Goal: Task Accomplishment & Management: Complete application form

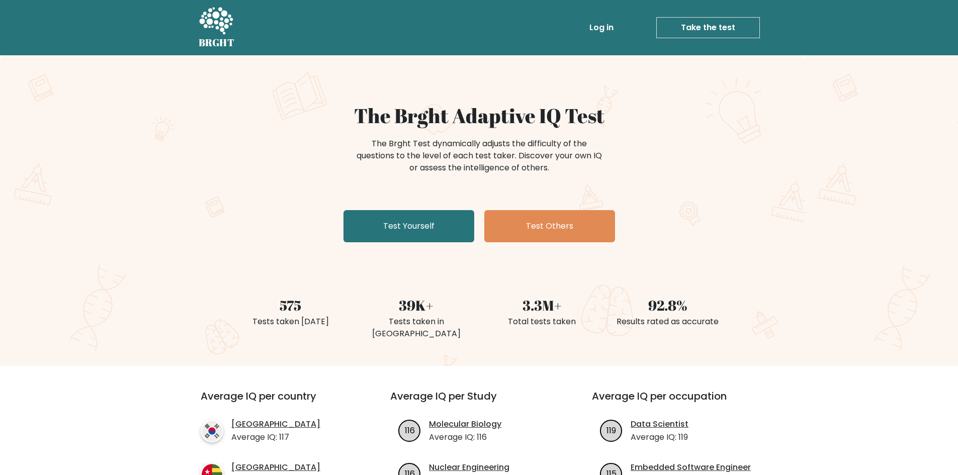
drag, startPoint x: 412, startPoint y: 236, endPoint x: 443, endPoint y: 244, distance: 31.8
click at [412, 236] on link "Test Yourself" at bounding box center [408, 226] width 131 height 32
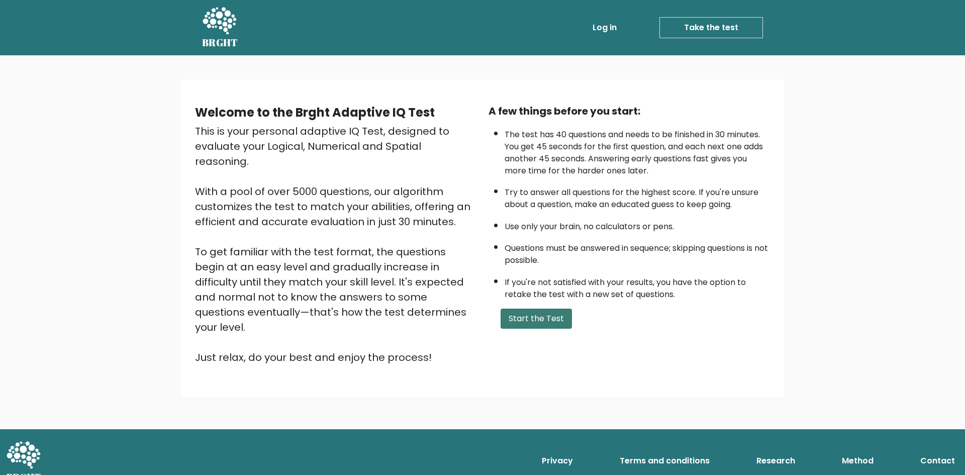
click at [558, 319] on button "Start the Test" at bounding box center [536, 319] width 71 height 20
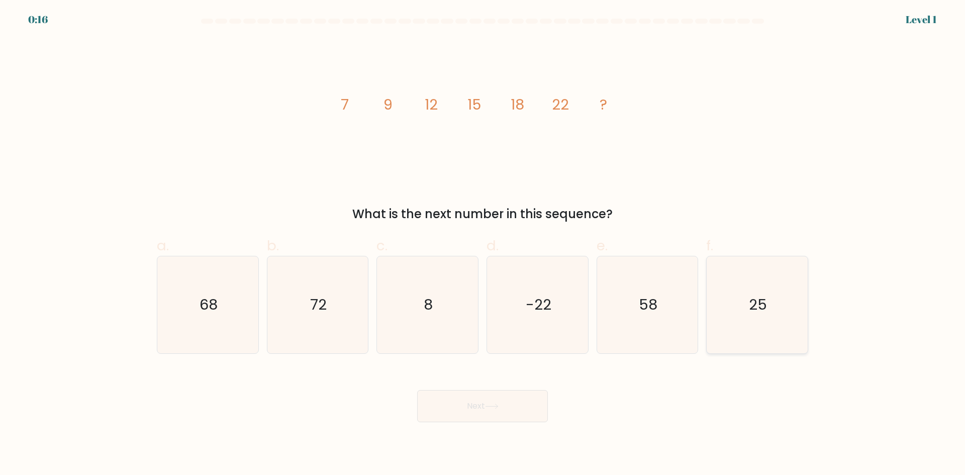
click at [743, 313] on icon "25" at bounding box center [757, 304] width 97 height 97
click at [483, 244] on input "f. 25" at bounding box center [483, 241] width 1 height 7
radio input "true"
click at [504, 405] on button "Next" at bounding box center [482, 406] width 131 height 32
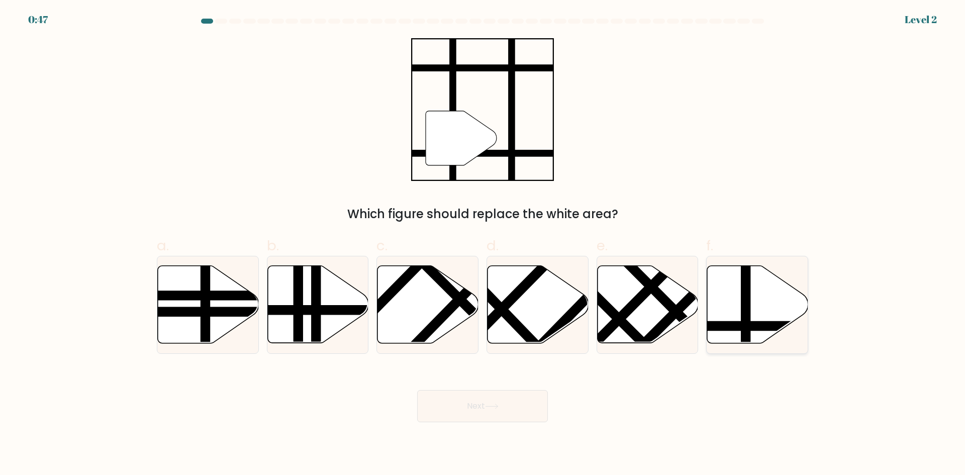
click at [763, 311] on icon at bounding box center [757, 304] width 101 height 77
click at [483, 244] on input "f." at bounding box center [483, 241] width 1 height 7
radio input "true"
click at [509, 405] on button "Next" at bounding box center [482, 406] width 131 height 32
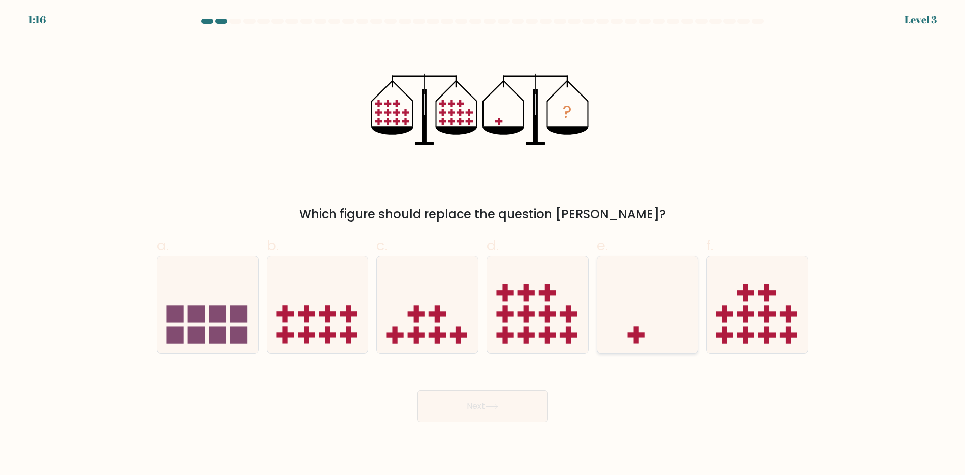
click at [635, 312] on icon at bounding box center [647, 304] width 101 height 83
click at [483, 244] on input "e." at bounding box center [483, 241] width 1 height 7
radio input "true"
click at [449, 413] on button "Next" at bounding box center [482, 406] width 131 height 32
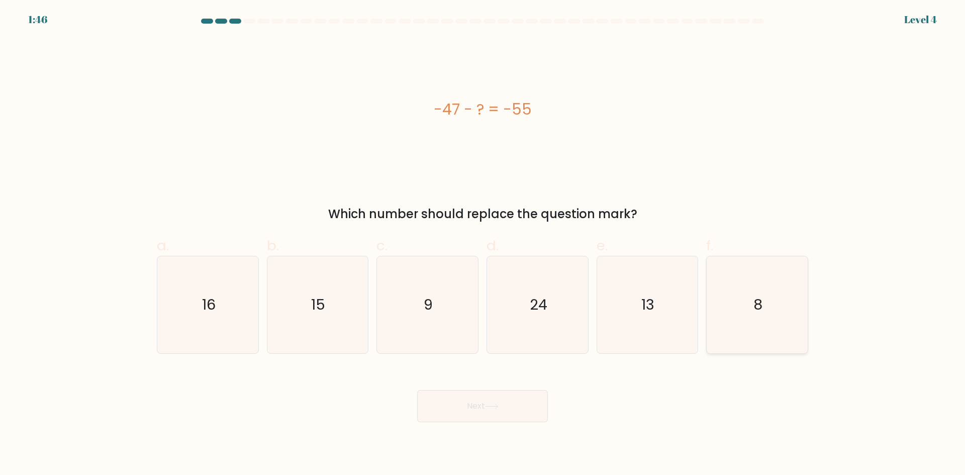
click at [775, 309] on icon "8" at bounding box center [757, 304] width 97 height 97
click at [483, 244] on input "f. 8" at bounding box center [483, 241] width 1 height 7
radio input "true"
click at [494, 408] on icon at bounding box center [492, 407] width 14 height 6
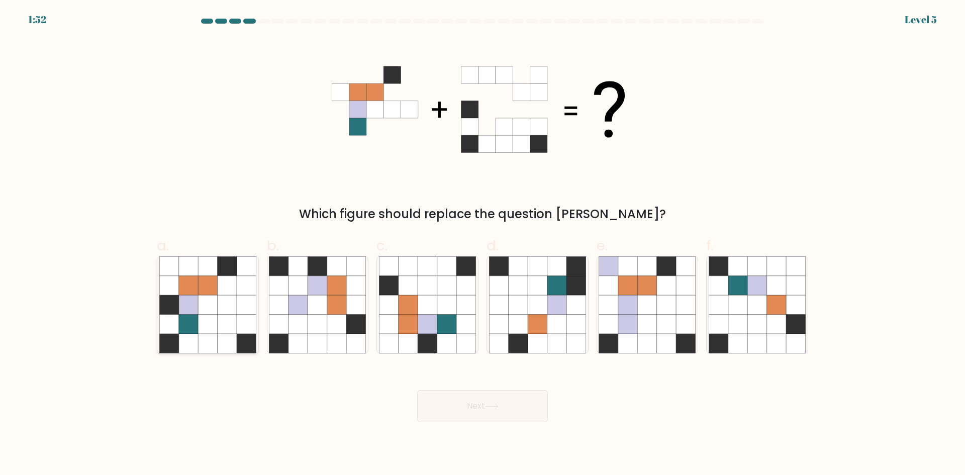
click at [198, 315] on icon at bounding box center [188, 324] width 19 height 19
click at [483, 244] on input "a." at bounding box center [483, 241] width 1 height 7
radio input "true"
click at [512, 405] on button "Next" at bounding box center [482, 406] width 131 height 32
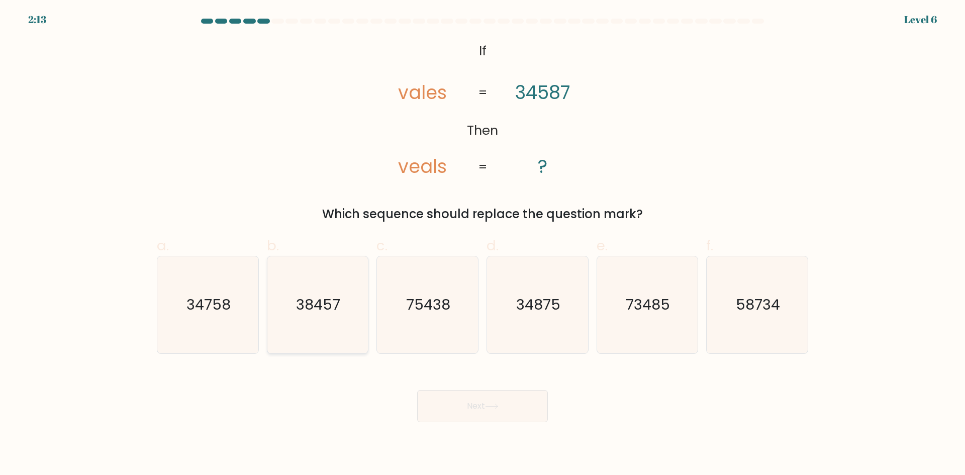
click at [324, 316] on icon "38457" at bounding box center [317, 304] width 97 height 97
click at [483, 244] on input "b. 38457" at bounding box center [483, 241] width 1 height 7
radio input "true"
click at [486, 407] on button "Next" at bounding box center [482, 406] width 131 height 32
click at [487, 416] on button "Next" at bounding box center [482, 406] width 131 height 32
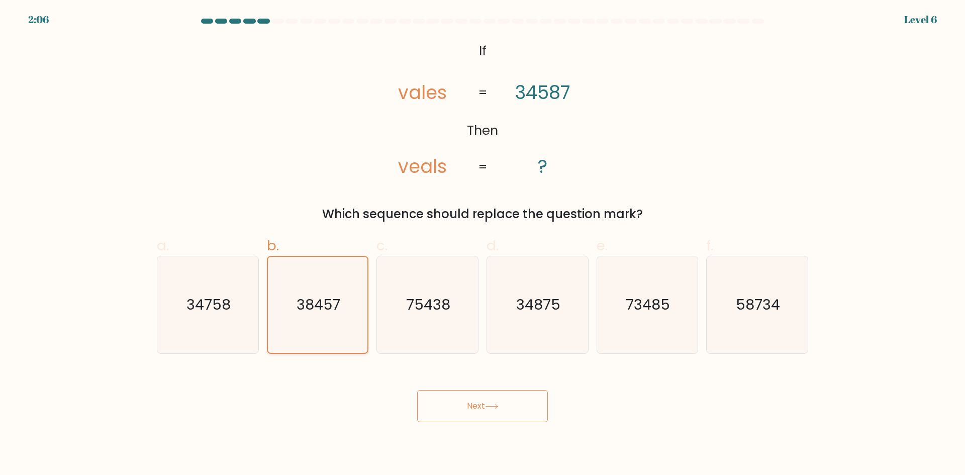
click at [316, 317] on icon "38457" at bounding box center [318, 305] width 96 height 96
click at [483, 244] on input "b. 38457" at bounding box center [483, 241] width 1 height 7
click at [316, 317] on icon "38457" at bounding box center [318, 305] width 96 height 96
click at [483, 244] on input "b. 38457" at bounding box center [483, 241] width 1 height 7
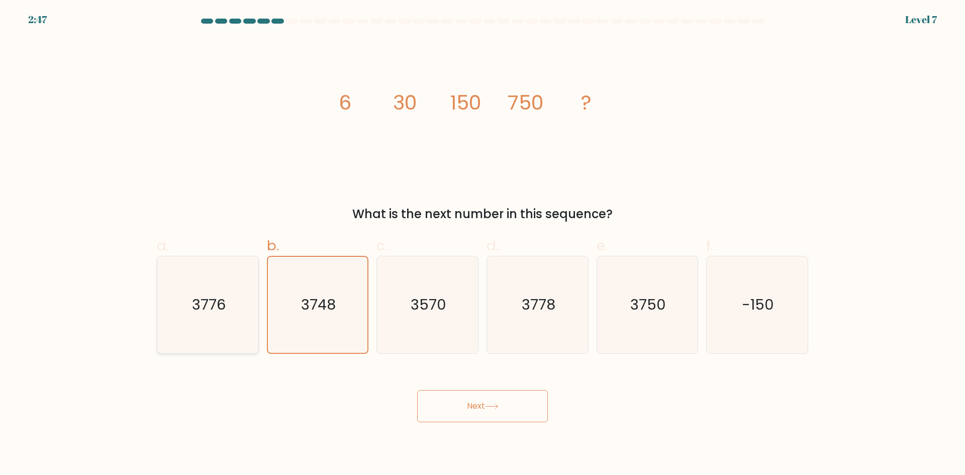
click at [215, 314] on text "3776" at bounding box center [209, 305] width 34 height 20
click at [483, 244] on input "a. 3776" at bounding box center [483, 241] width 1 height 7
radio input "true"
click at [312, 312] on text "3748" at bounding box center [318, 305] width 35 height 20
click at [483, 244] on input "b. 3748" at bounding box center [483, 241] width 1 height 7
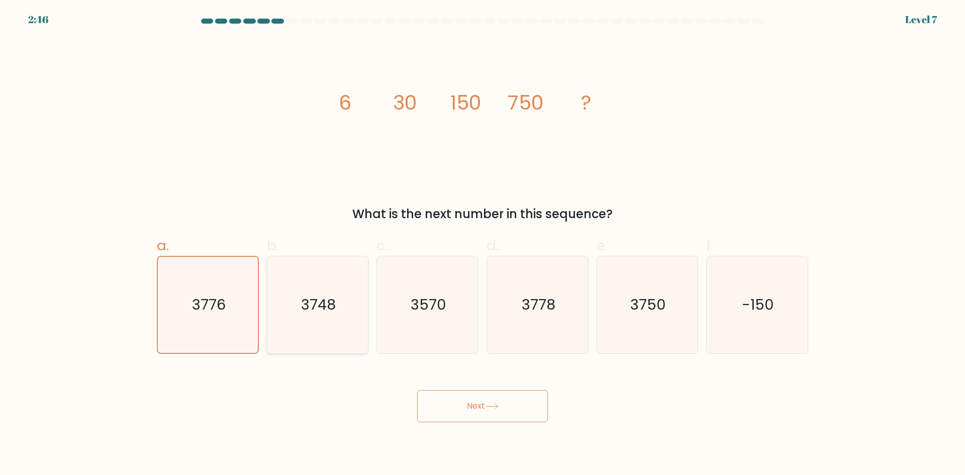
radio input "true"
click at [633, 300] on text "3750" at bounding box center [649, 305] width 36 height 20
click at [483, 244] on input "e. 3750" at bounding box center [483, 241] width 1 height 7
radio input "true"
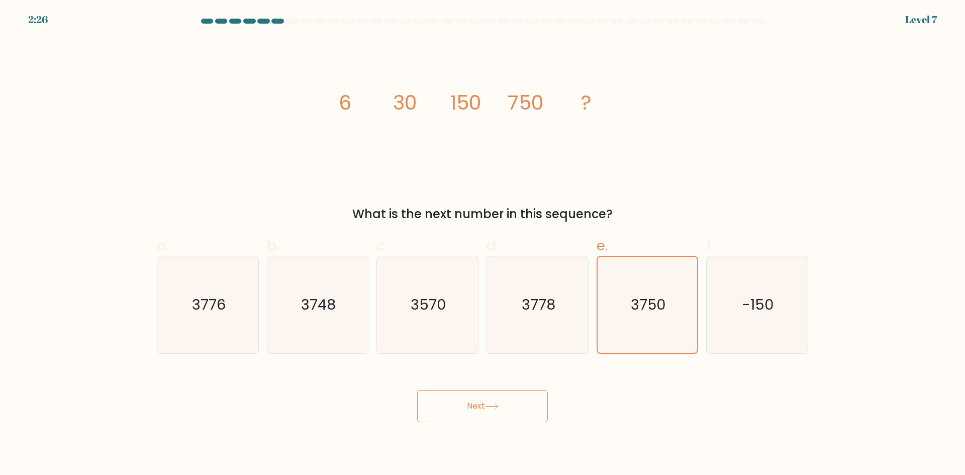
click at [495, 411] on button "Next" at bounding box center [482, 406] width 131 height 32
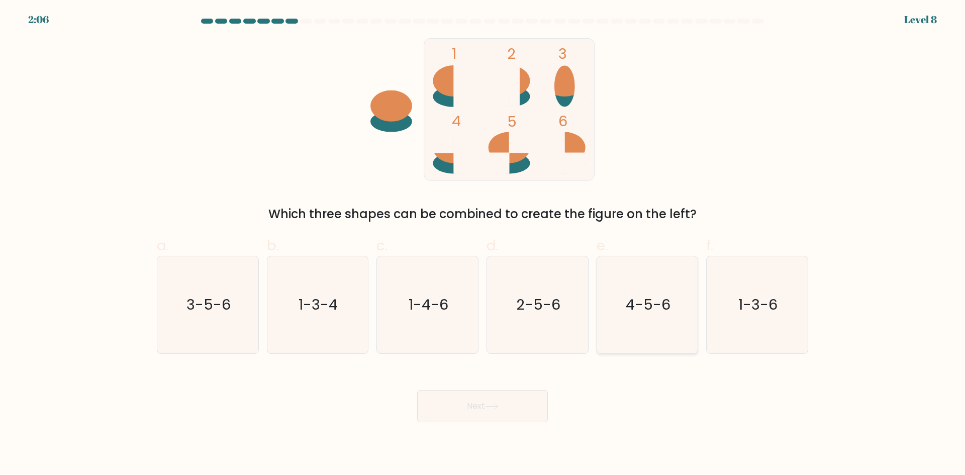
click at [650, 310] on text "4-5-6" at bounding box center [648, 305] width 45 height 20
click at [483, 244] on input "e. 4-5-6" at bounding box center [483, 241] width 1 height 7
radio input "true"
click at [503, 417] on button "Next" at bounding box center [482, 406] width 131 height 32
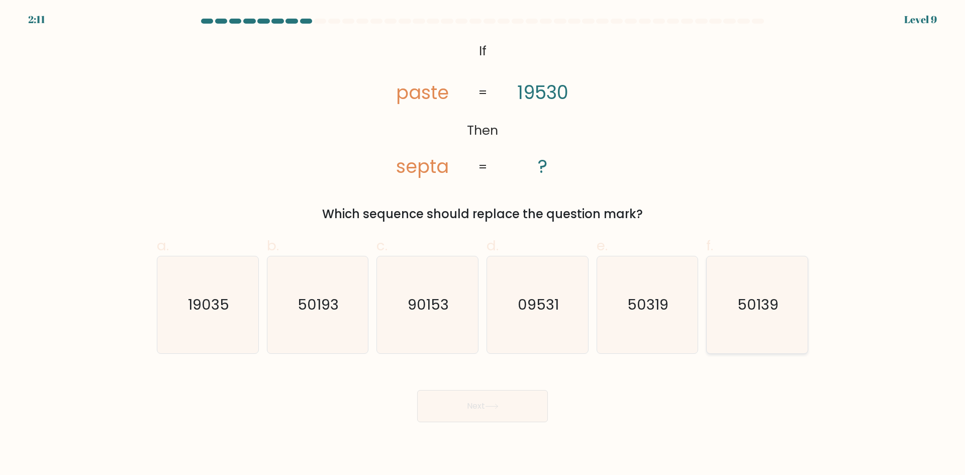
click at [764, 310] on text "50139" at bounding box center [758, 305] width 41 height 20
click at [483, 244] on input "f. 50139" at bounding box center [483, 241] width 1 height 7
radio input "true"
click at [508, 405] on button "Next" at bounding box center [482, 406] width 131 height 32
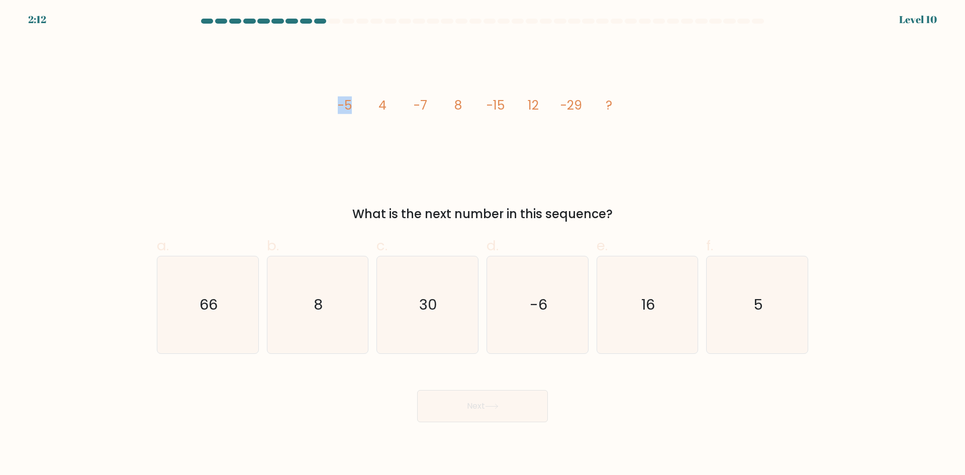
drag, startPoint x: 338, startPoint y: 108, endPoint x: 353, endPoint y: 108, distance: 15.1
click at [353, 108] on icon "image/svg+xml -5 4 -7 8 -15 12 -29 ?" at bounding box center [483, 109] width 302 height 143
click at [389, 107] on icon "image/svg+xml -5 4 -7 8 -15 12 -29 ?" at bounding box center [483, 109] width 302 height 143
click at [403, 121] on icon "image/svg+xml -5 4 -7 8 -15 12 -29 ?" at bounding box center [483, 109] width 302 height 143
click at [647, 309] on text "16" at bounding box center [649, 305] width 14 height 20
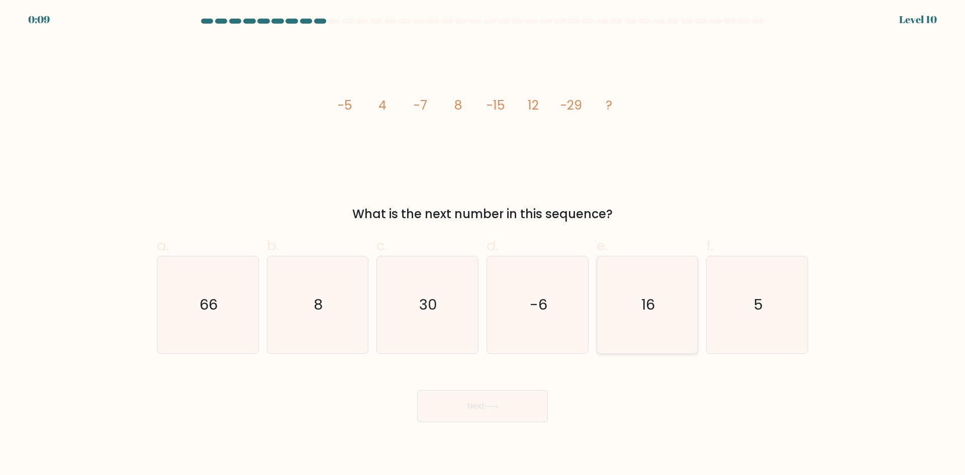
click at [483, 244] on input "e. 16" at bounding box center [483, 241] width 1 height 7
radio input "true"
click at [498, 409] on icon at bounding box center [492, 407] width 14 height 6
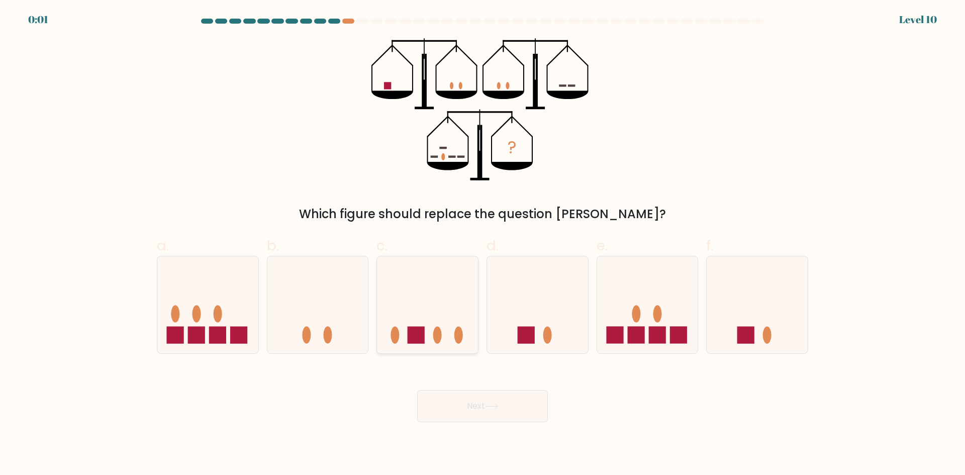
click at [446, 307] on icon at bounding box center [427, 304] width 101 height 83
click at [483, 244] on input "c." at bounding box center [483, 241] width 1 height 7
radio input "true"
click at [503, 411] on button "Next" at bounding box center [482, 406] width 131 height 32
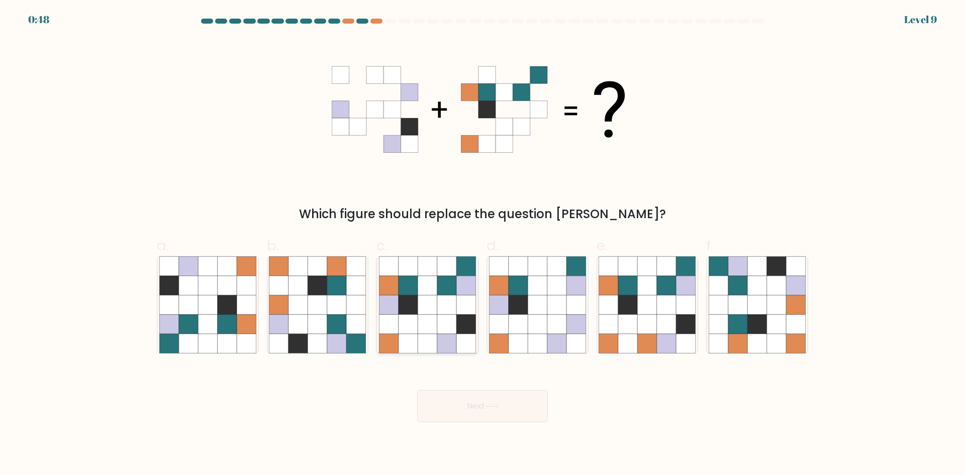
click at [427, 318] on icon at bounding box center [427, 324] width 19 height 19
click at [483, 244] on input "c." at bounding box center [483, 241] width 1 height 7
radio input "true"
click at [473, 413] on button "Next" at bounding box center [482, 406] width 131 height 32
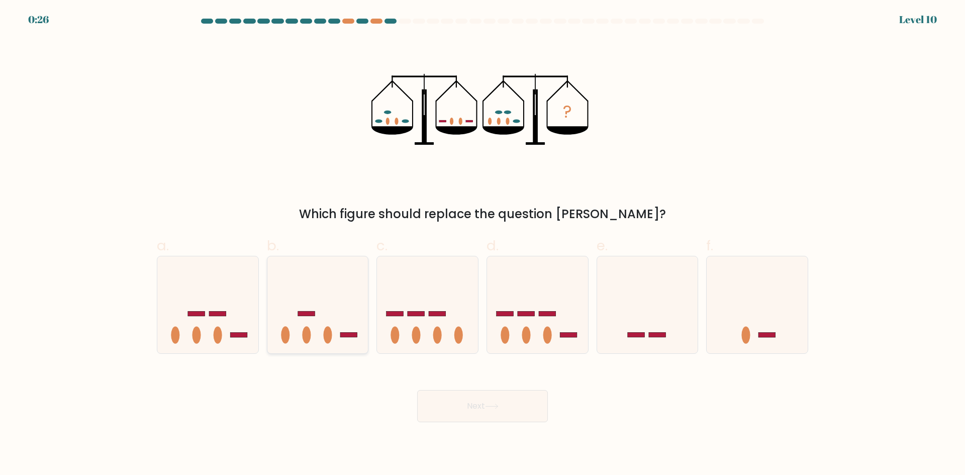
click at [340, 318] on icon at bounding box center [318, 304] width 101 height 83
click at [483, 244] on input "b." at bounding box center [483, 241] width 1 height 7
radio input "true"
click at [456, 400] on button "Next" at bounding box center [482, 406] width 131 height 32
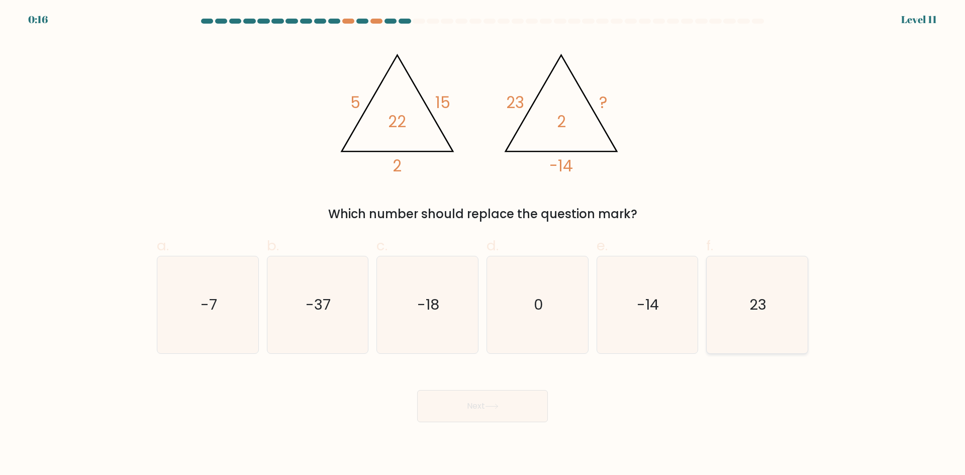
click at [748, 313] on icon "23" at bounding box center [757, 304] width 97 height 97
click at [483, 244] on input "f. 23" at bounding box center [483, 241] width 1 height 7
radio input "true"
click at [487, 392] on button "Next" at bounding box center [482, 406] width 131 height 32
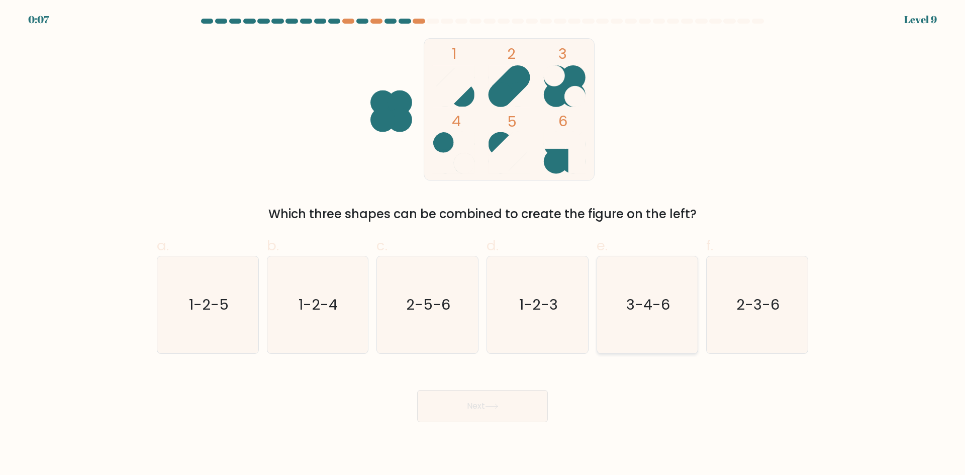
click at [633, 290] on icon "3-4-6" at bounding box center [647, 304] width 97 height 97
click at [483, 244] on input "e. 3-4-6" at bounding box center [483, 241] width 1 height 7
radio input "true"
click at [501, 410] on button "Next" at bounding box center [482, 406] width 131 height 32
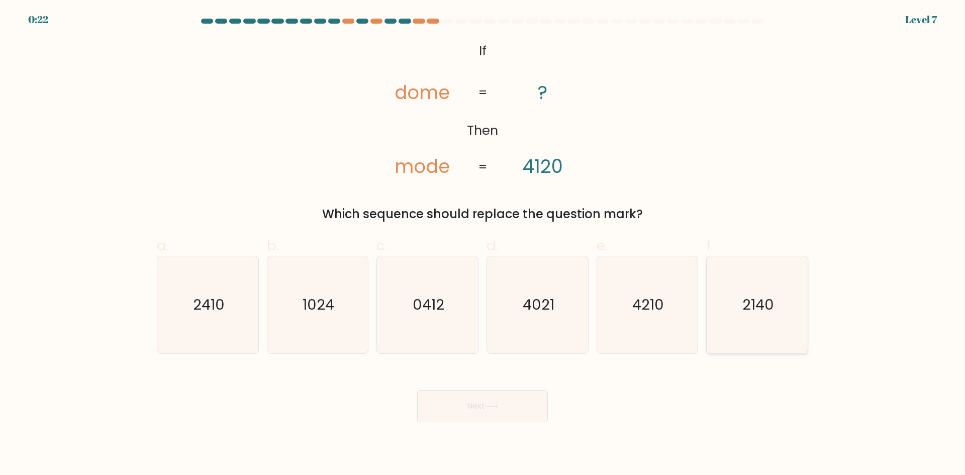
click at [760, 312] on text "2140" at bounding box center [759, 305] width 32 height 20
click at [483, 244] on input "f. 2140" at bounding box center [483, 241] width 1 height 7
radio input "true"
click at [541, 412] on button "Next" at bounding box center [482, 406] width 131 height 32
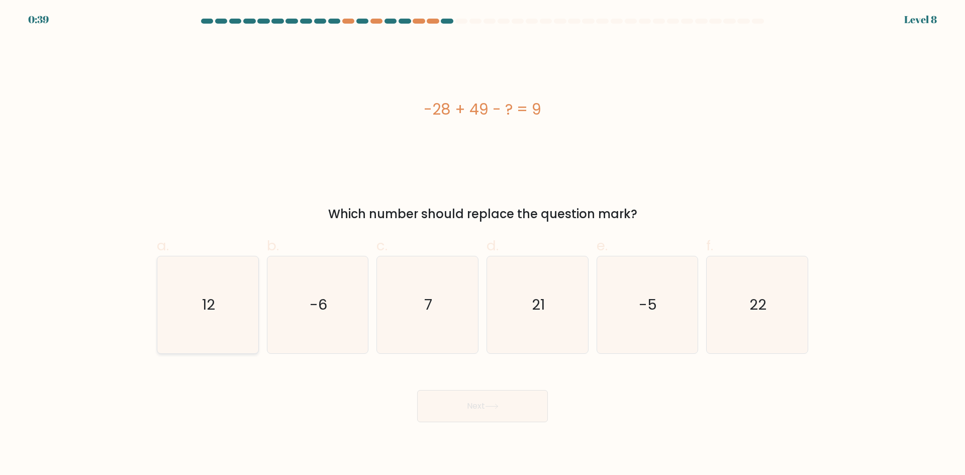
click at [205, 308] on text "12" at bounding box center [208, 305] width 13 height 20
click at [483, 244] on input "a. 12" at bounding box center [483, 241] width 1 height 7
radio input "true"
click at [515, 412] on button "Next" at bounding box center [482, 406] width 131 height 32
click at [457, 408] on button "Next" at bounding box center [482, 406] width 131 height 32
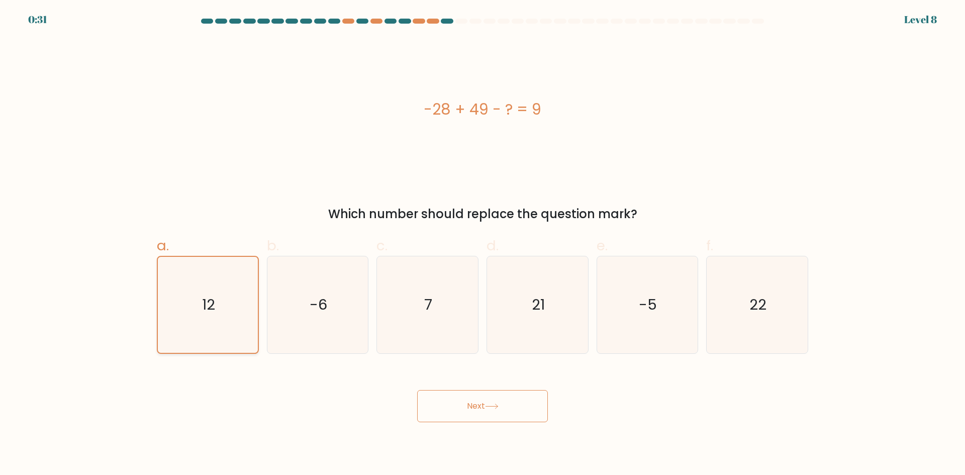
drag, startPoint x: 191, startPoint y: 286, endPoint x: 196, endPoint y: 288, distance: 5.4
click at [191, 286] on icon "12" at bounding box center [208, 305] width 96 height 96
click at [483, 244] on input "a. 12" at bounding box center [483, 241] width 1 height 7
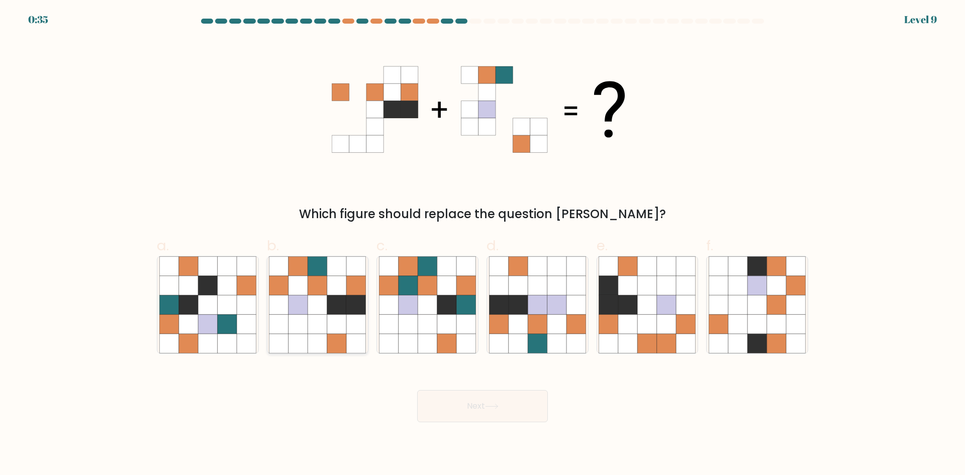
click at [301, 288] on icon at bounding box center [298, 285] width 19 height 19
click at [483, 244] on input "b." at bounding box center [483, 241] width 1 height 7
radio input "true"
click at [482, 415] on button "Next" at bounding box center [482, 406] width 131 height 32
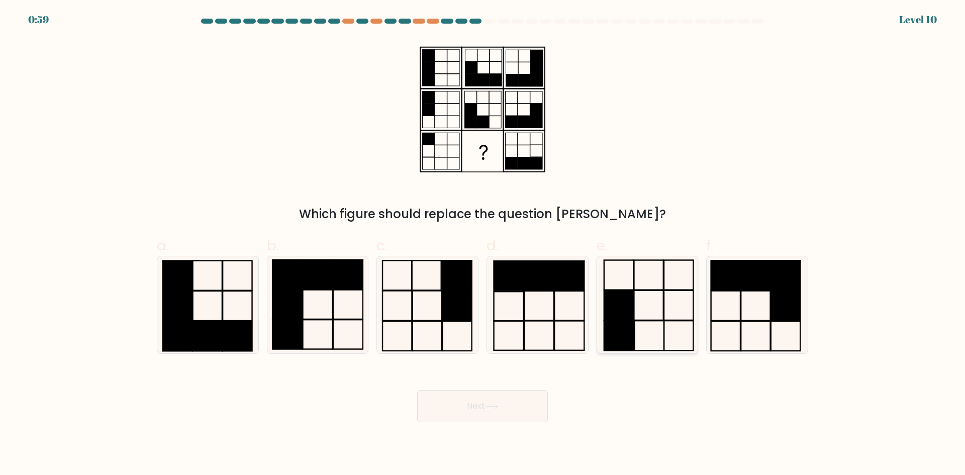
click at [652, 311] on icon at bounding box center [647, 304] width 97 height 97
click at [483, 244] on input "e." at bounding box center [483, 241] width 1 height 7
radio input "true"
click at [518, 409] on button "Next" at bounding box center [482, 406] width 131 height 32
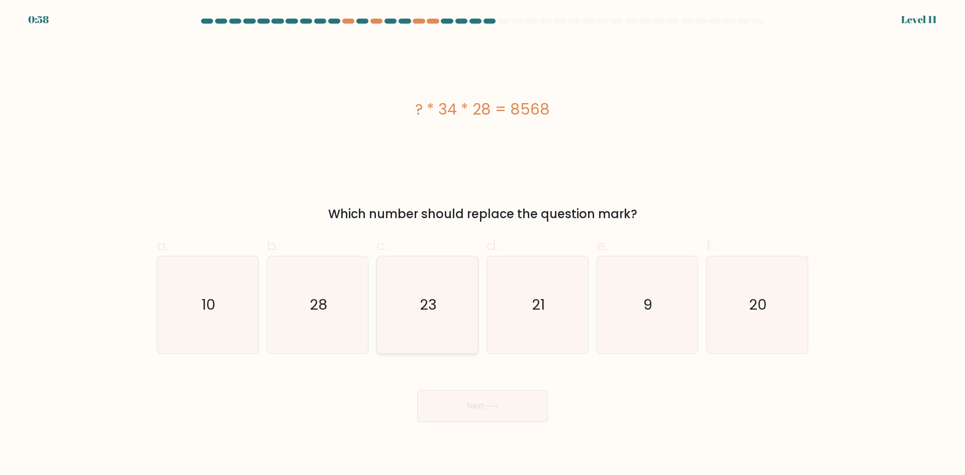
click at [459, 313] on icon "23" at bounding box center [427, 304] width 97 height 97
click at [483, 244] on input "c. 23" at bounding box center [483, 241] width 1 height 7
radio input "true"
click at [495, 397] on button "Next" at bounding box center [482, 406] width 131 height 32
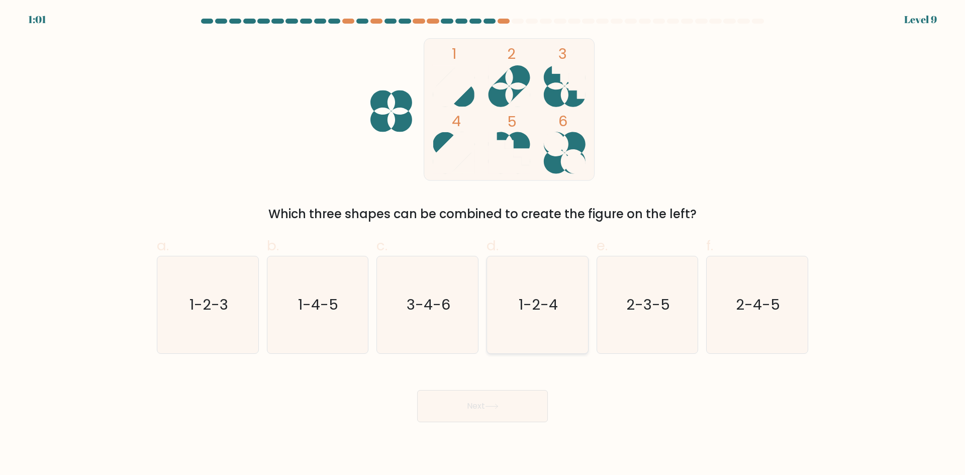
click at [549, 306] on text "1-2-4" at bounding box center [538, 305] width 39 height 20
click at [483, 244] on input "d. 1-2-4" at bounding box center [483, 241] width 1 height 7
radio input "true"
click at [516, 418] on button "Next" at bounding box center [482, 406] width 131 height 32
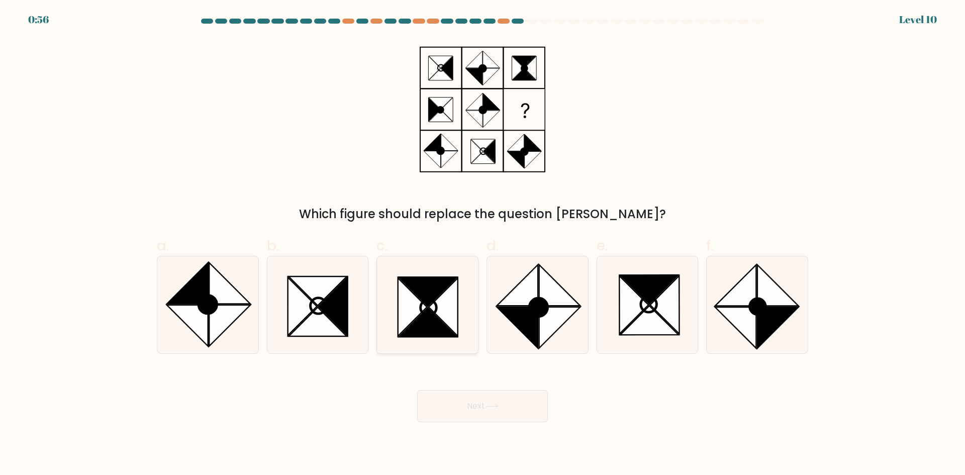
click at [432, 314] on icon at bounding box center [429, 308] width 16 height 16
click at [483, 244] on input "c." at bounding box center [483, 241] width 1 height 7
radio input "true"
click at [483, 404] on button "Next" at bounding box center [482, 406] width 131 height 32
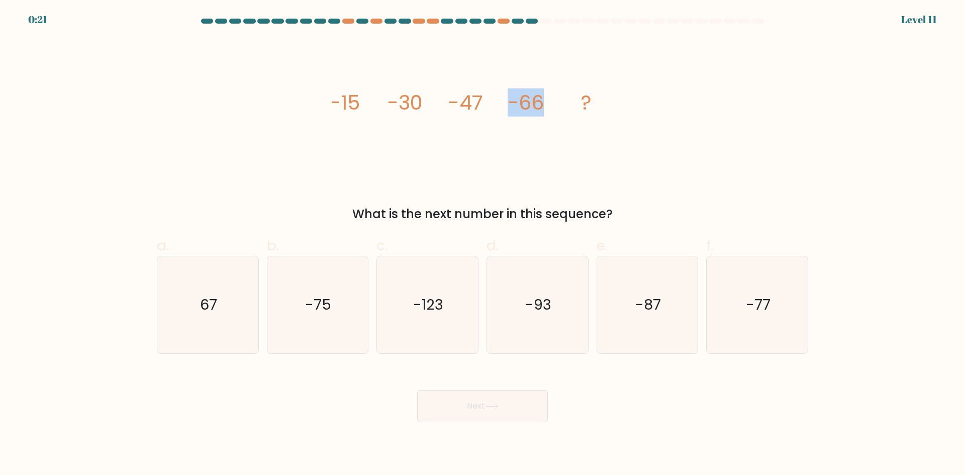
drag, startPoint x: 512, startPoint y: 103, endPoint x: 545, endPoint y: 101, distance: 32.2
click at [545, 101] on icon "image/svg+xml -15 -30 -47 -66 ?" at bounding box center [483, 109] width 302 height 143
click at [424, 317] on icon "-123" at bounding box center [427, 304] width 97 height 97
click at [483, 244] on input "c. -123" at bounding box center [483, 241] width 1 height 7
radio input "true"
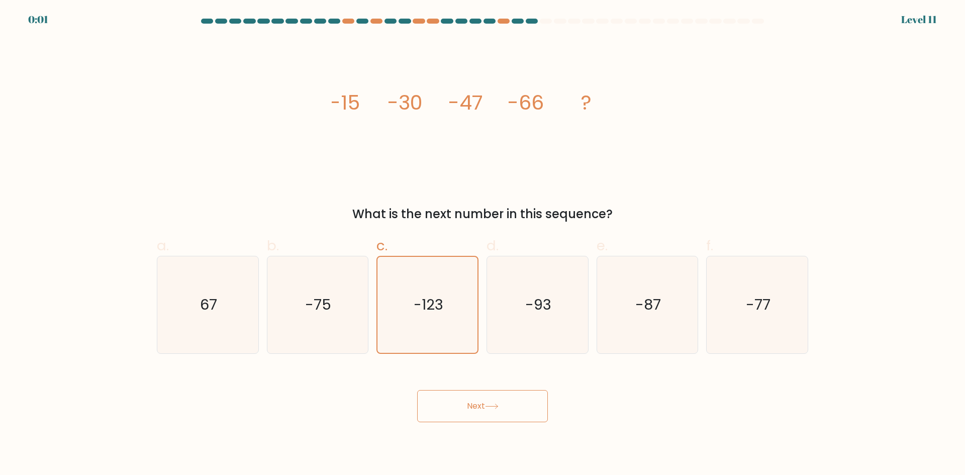
click at [470, 392] on button "Next" at bounding box center [482, 406] width 131 height 32
click at [486, 410] on button "Next" at bounding box center [482, 406] width 131 height 32
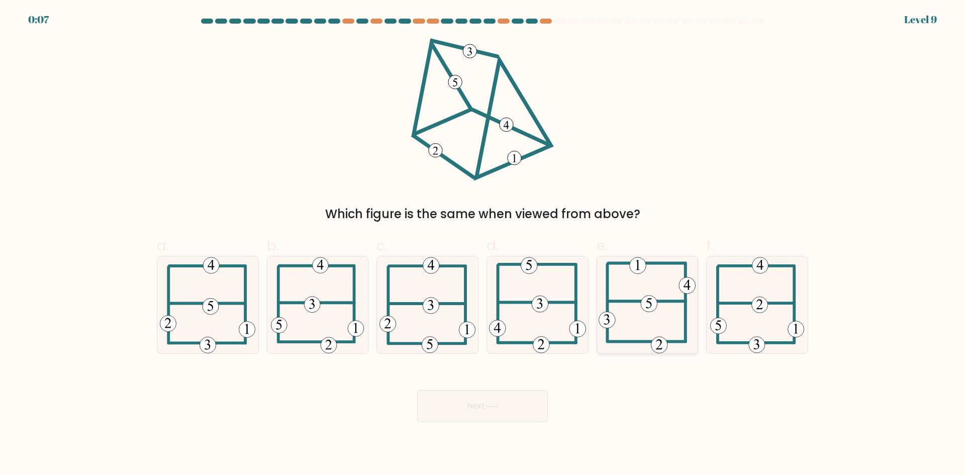
click at [652, 303] on icon at bounding box center [650, 303] width 6 height 10
click at [483, 244] on input "e." at bounding box center [483, 241] width 1 height 7
radio input "true"
click at [214, 313] on 115 at bounding box center [211, 306] width 16 height 16
click at [483, 244] on input "a." at bounding box center [483, 241] width 1 height 7
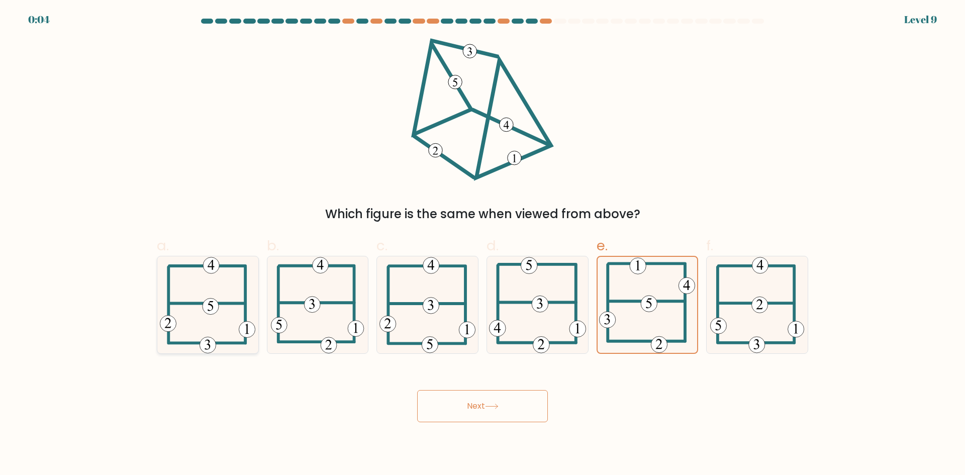
radio input "true"
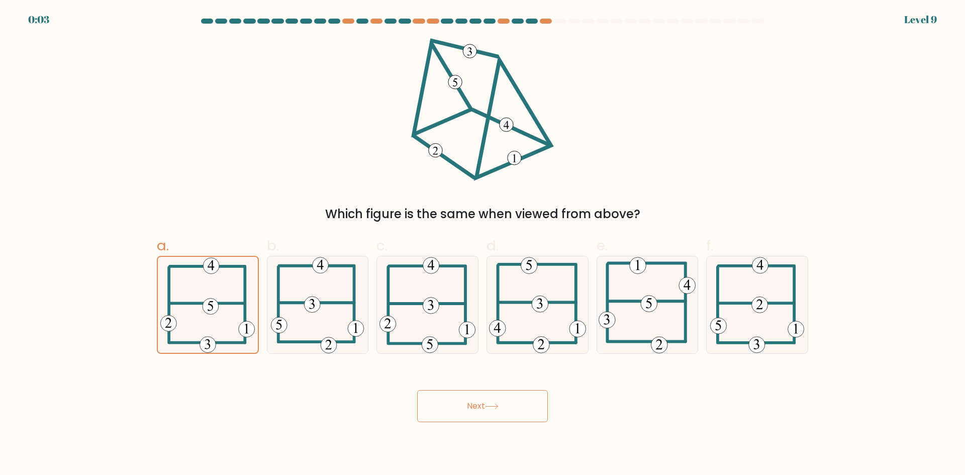
click at [481, 409] on button "Next" at bounding box center [482, 406] width 131 height 32
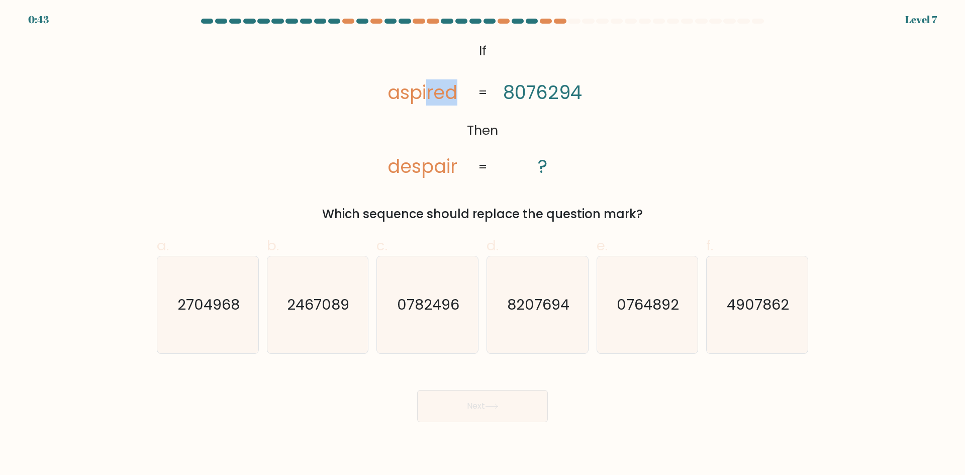
drag, startPoint x: 428, startPoint y: 90, endPoint x: 460, endPoint y: 91, distance: 32.2
click at [460, 91] on icon "@import url('https://fonts.googleapis.com/css?family=Abril+Fatface:400,100,100i…" at bounding box center [482, 109] width 231 height 143
click at [758, 300] on text "4907862" at bounding box center [759, 305] width 62 height 20
click at [483, 244] on input "f. 4907862" at bounding box center [483, 241] width 1 height 7
radio input "true"
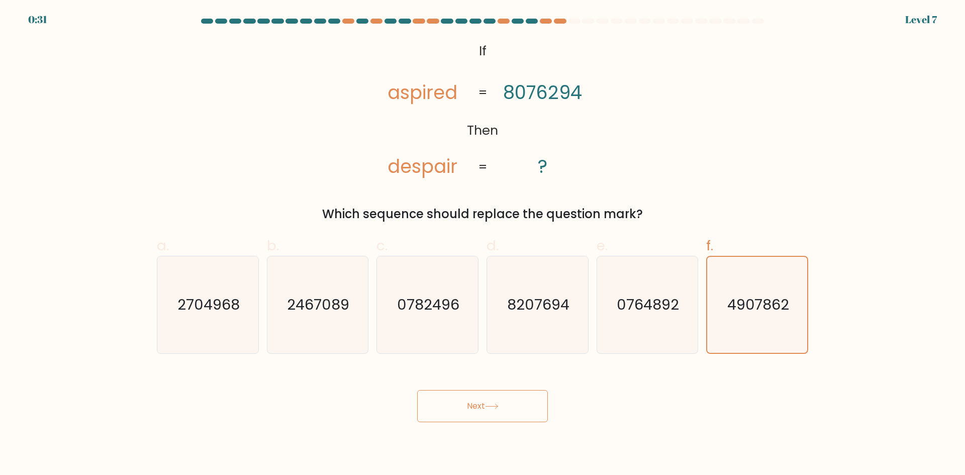
drag, startPoint x: 495, startPoint y: 409, endPoint x: 451, endPoint y: 304, distance: 114.2
click at [496, 409] on button "Next" at bounding box center [482, 406] width 131 height 32
click at [490, 404] on icon at bounding box center [492, 407] width 14 height 6
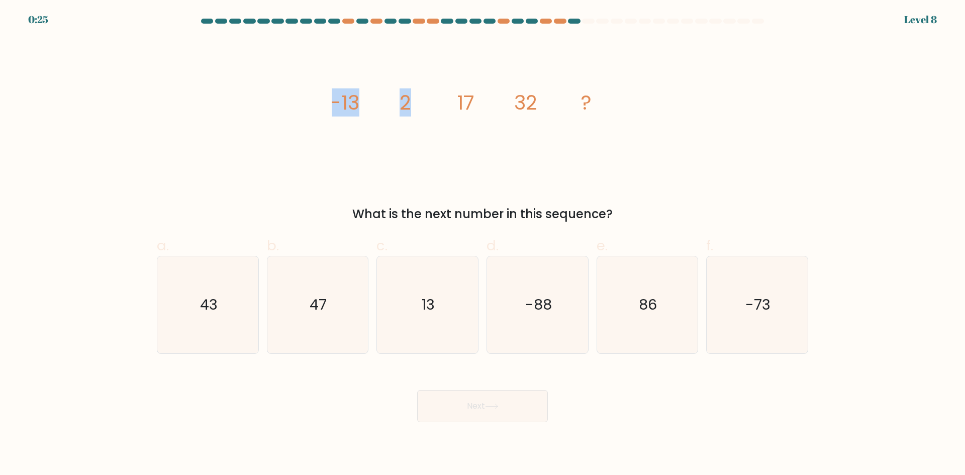
drag, startPoint x: 321, startPoint y: 94, endPoint x: 413, endPoint y: 97, distance: 92.1
click at [412, 97] on div "image/svg+xml -13 2 17 32 ? What is the next number in this sequence?" at bounding box center [483, 130] width 664 height 185
click at [407, 80] on icon "image/svg+xml -13 2 17 32 ?" at bounding box center [483, 109] width 302 height 143
drag, startPoint x: 461, startPoint y: 102, endPoint x: 468, endPoint y: 100, distance: 7.7
click at [468, 100] on tspan "17" at bounding box center [466, 102] width 18 height 28
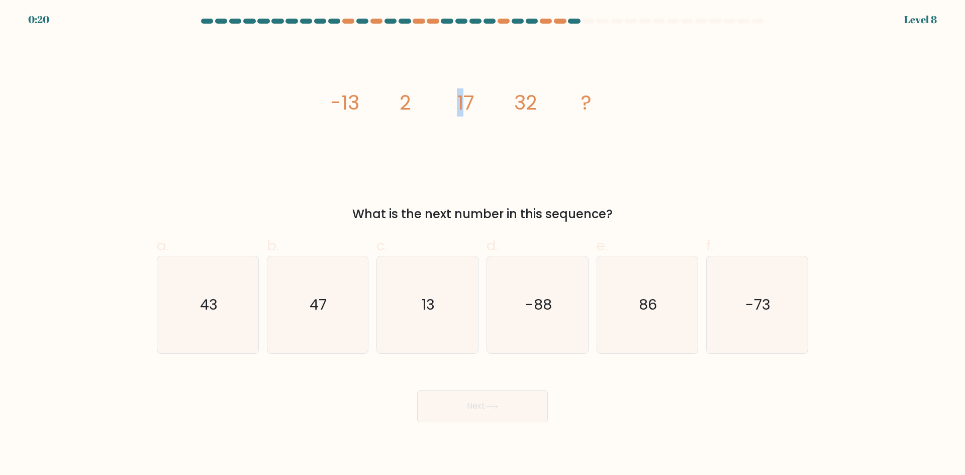
click at [462, 112] on tspan "17" at bounding box center [466, 102] width 18 height 28
drag, startPoint x: 457, startPoint y: 102, endPoint x: 479, endPoint y: 102, distance: 22.1
click at [479, 102] on icon "image/svg+xml -13 2 17 32 ?" at bounding box center [483, 109] width 302 height 143
drag, startPoint x: 512, startPoint y: 102, endPoint x: 543, endPoint y: 102, distance: 30.7
click at [543, 102] on icon "image/svg+xml -13 2 17 32 ?" at bounding box center [483, 109] width 302 height 143
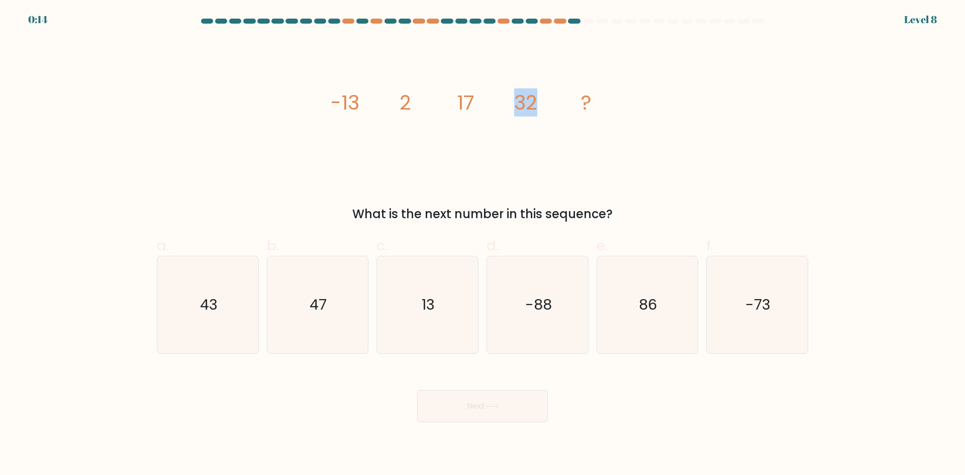
click at [517, 102] on tspan "32" at bounding box center [525, 102] width 23 height 28
drag, startPoint x: 518, startPoint y: 102, endPoint x: 537, endPoint y: 107, distance: 19.3
click at [535, 103] on tspan "32" at bounding box center [525, 102] width 23 height 28
click at [347, 302] on icon "47" at bounding box center [317, 304] width 97 height 97
click at [483, 244] on input "b. 47" at bounding box center [483, 241] width 1 height 7
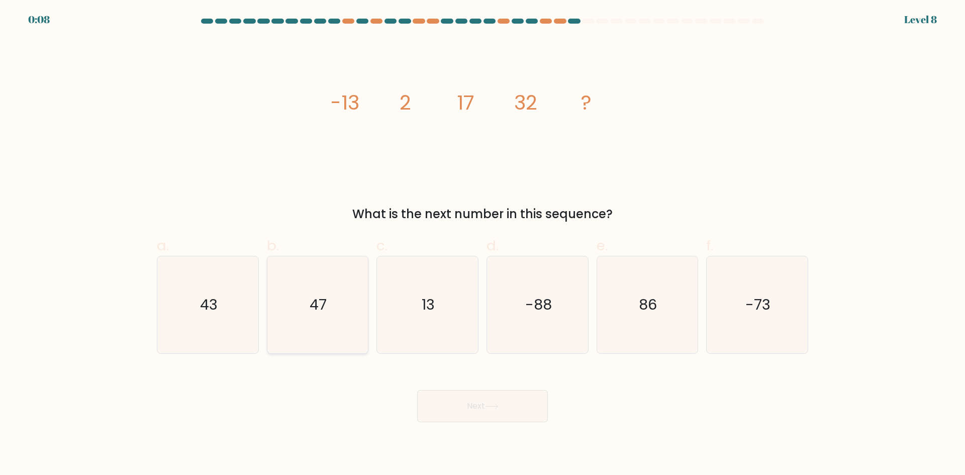
radio input "true"
click at [504, 407] on button "Next" at bounding box center [482, 406] width 131 height 32
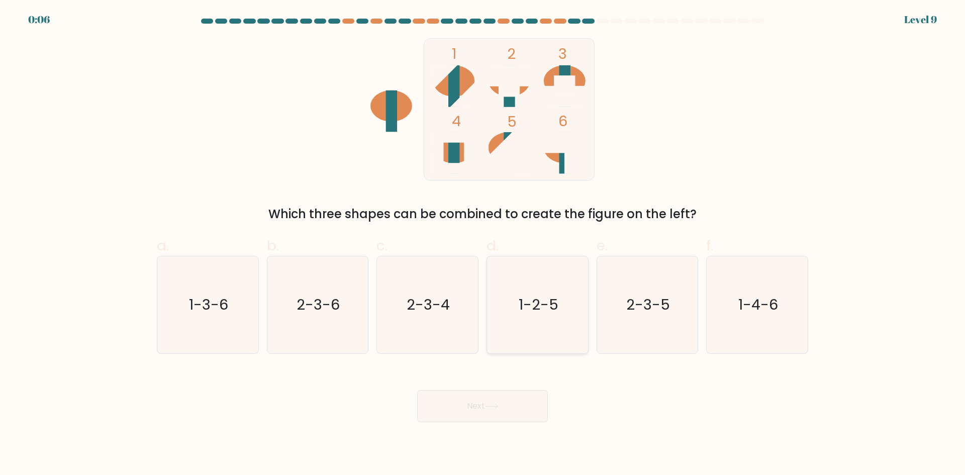
click at [546, 312] on text "1-2-5" at bounding box center [539, 305] width 40 height 20
click at [483, 244] on input "d. 1-2-5" at bounding box center [483, 241] width 1 height 7
radio input "true"
click at [508, 411] on button "Next" at bounding box center [482, 406] width 131 height 32
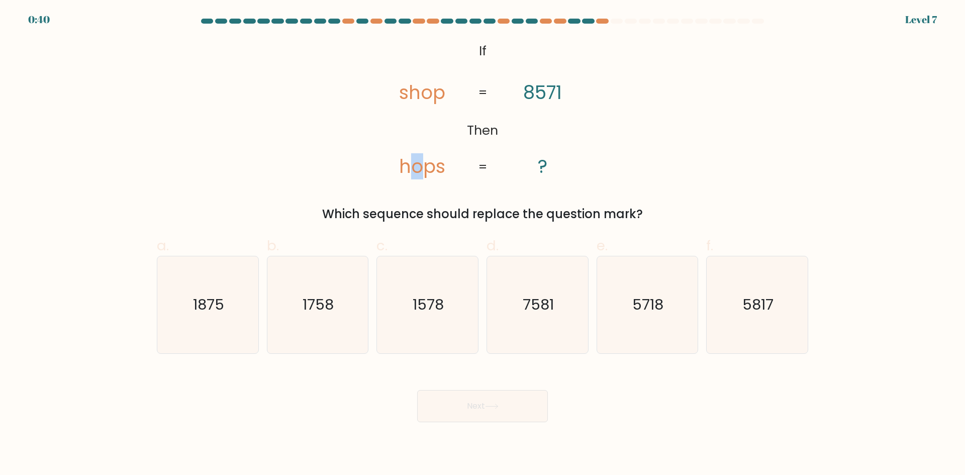
drag, startPoint x: 412, startPoint y: 166, endPoint x: 418, endPoint y: 167, distance: 6.1
click at [418, 167] on tspan "hops" at bounding box center [422, 166] width 46 height 26
click at [671, 309] on icon "5718" at bounding box center [647, 304] width 97 height 97
click at [483, 244] on input "e. 5718" at bounding box center [483, 241] width 1 height 7
radio input "true"
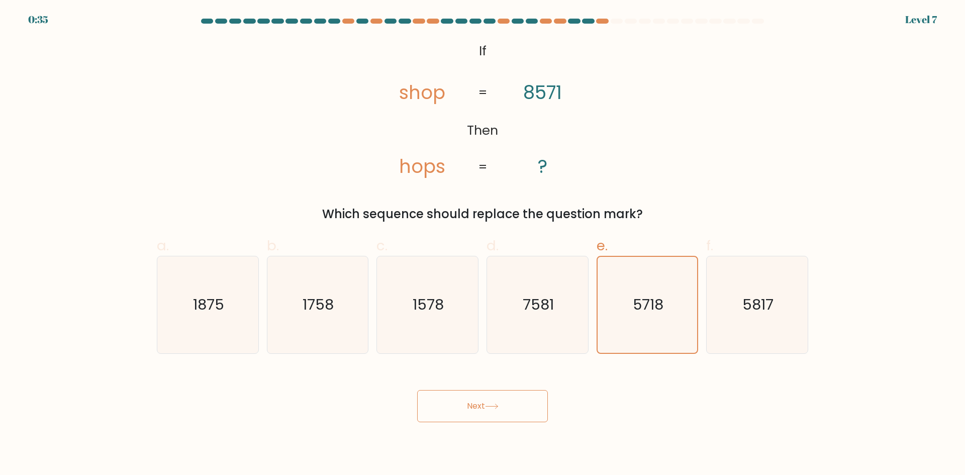
click at [520, 409] on button "Next" at bounding box center [482, 406] width 131 height 32
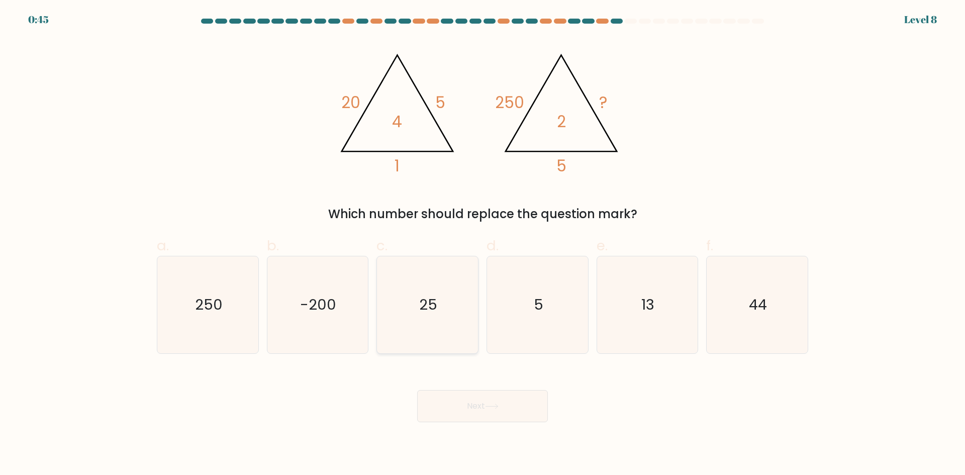
click at [420, 317] on icon "25" at bounding box center [427, 304] width 97 height 97
click at [483, 244] on input "c. 25" at bounding box center [483, 241] width 1 height 7
radio input "true"
click at [491, 409] on icon at bounding box center [492, 407] width 14 height 6
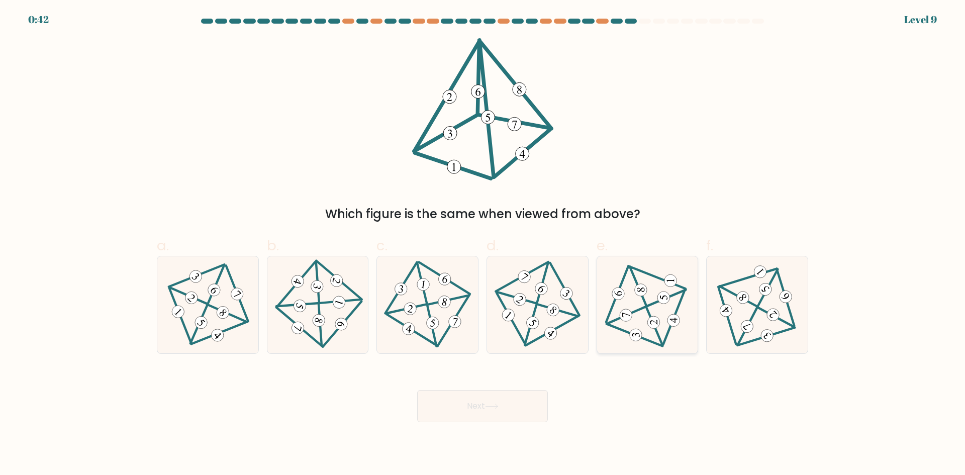
click at [650, 321] on 342 at bounding box center [654, 322] width 13 height 13
click at [483, 244] on input "e." at bounding box center [483, 241] width 1 height 7
radio input "true"
click at [526, 403] on button "Next" at bounding box center [482, 406] width 131 height 32
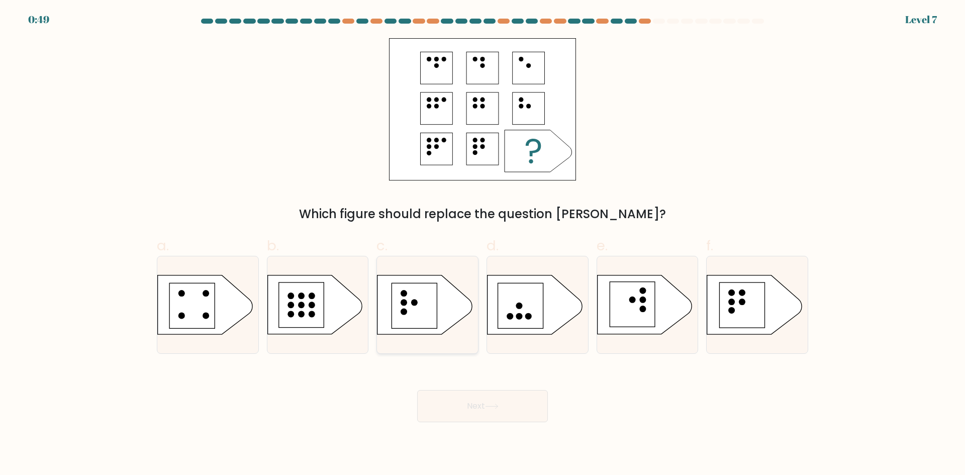
click at [412, 305] on rect at bounding box center [414, 305] width 45 height 45
click at [483, 244] on input "c." at bounding box center [483, 241] width 1 height 7
radio input "true"
click at [498, 406] on icon at bounding box center [492, 407] width 14 height 6
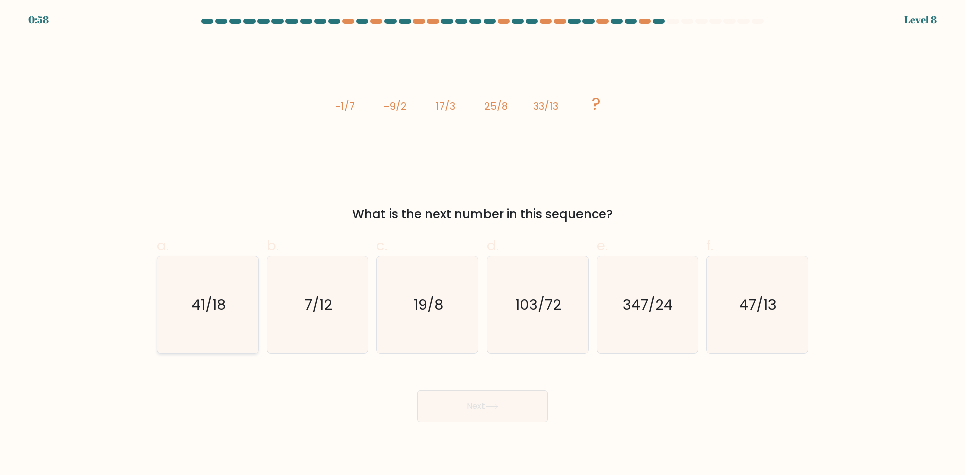
click at [237, 307] on icon "41/18" at bounding box center [207, 304] width 97 height 97
click at [483, 244] on input "a. 41/18" at bounding box center [483, 241] width 1 height 7
radio input "true"
click at [494, 418] on button "Next" at bounding box center [482, 406] width 131 height 32
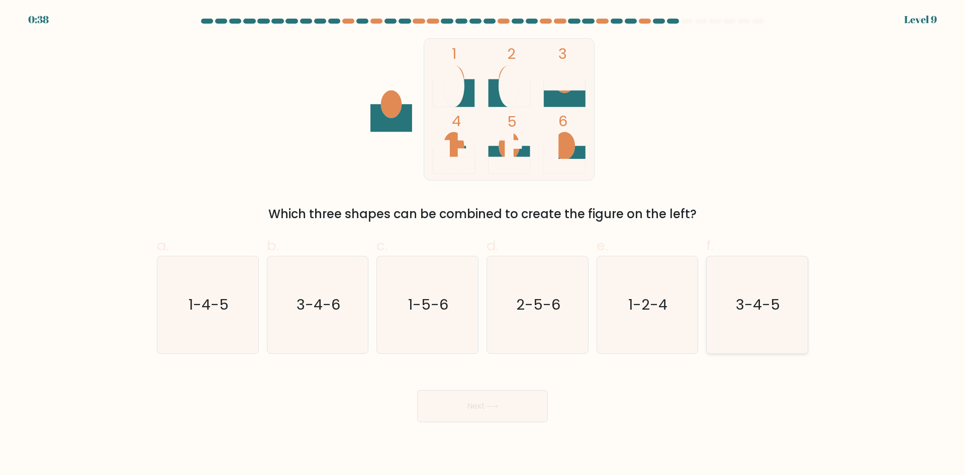
click at [745, 302] on text "3-4-5" at bounding box center [759, 305] width 44 height 20
click at [483, 244] on input "f. 3-4-5" at bounding box center [483, 241] width 1 height 7
radio input "true"
click at [474, 409] on button "Next" at bounding box center [482, 406] width 131 height 32
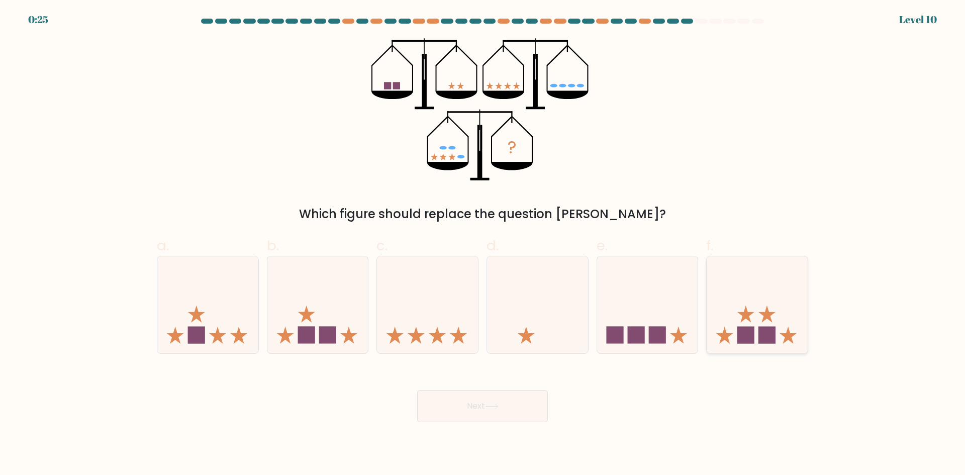
click at [787, 289] on icon at bounding box center [757, 304] width 101 height 83
click at [483, 244] on input "f." at bounding box center [483, 241] width 1 height 7
radio input "true"
click at [463, 415] on button "Next" at bounding box center [482, 406] width 131 height 32
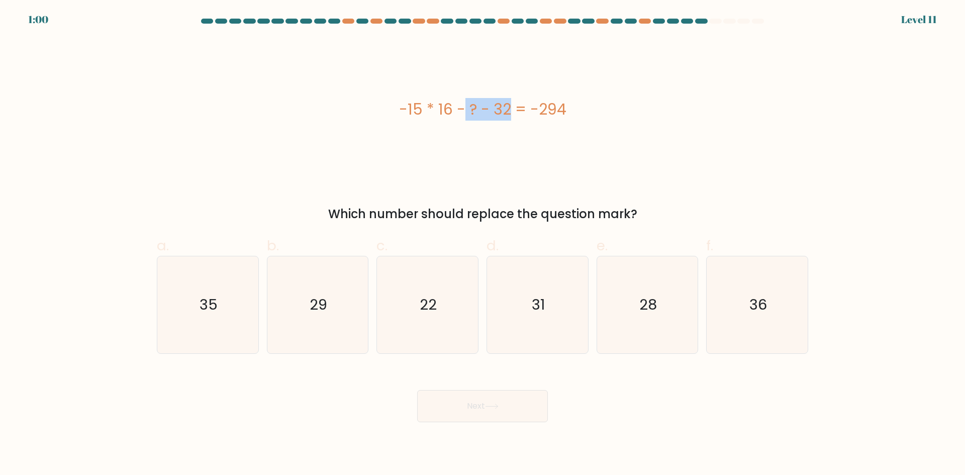
drag, startPoint x: 407, startPoint y: 108, endPoint x: 449, endPoint y: 107, distance: 41.7
click at [449, 107] on div "-15 * 16 - ? - 32 = -294" at bounding box center [483, 109] width 652 height 23
click at [761, 305] on text "36" at bounding box center [759, 305] width 18 height 20
click at [483, 244] on input "f. 36" at bounding box center [483, 241] width 1 height 7
radio input "true"
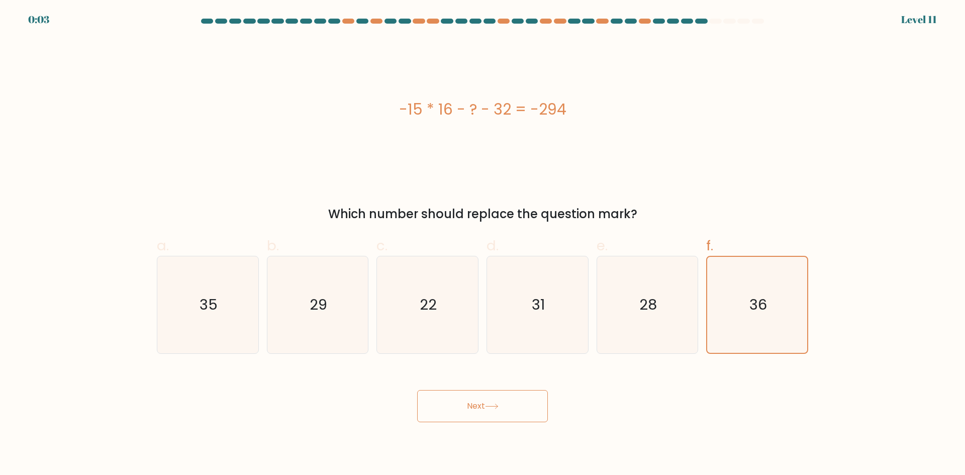
click at [498, 421] on button "Next" at bounding box center [482, 406] width 131 height 32
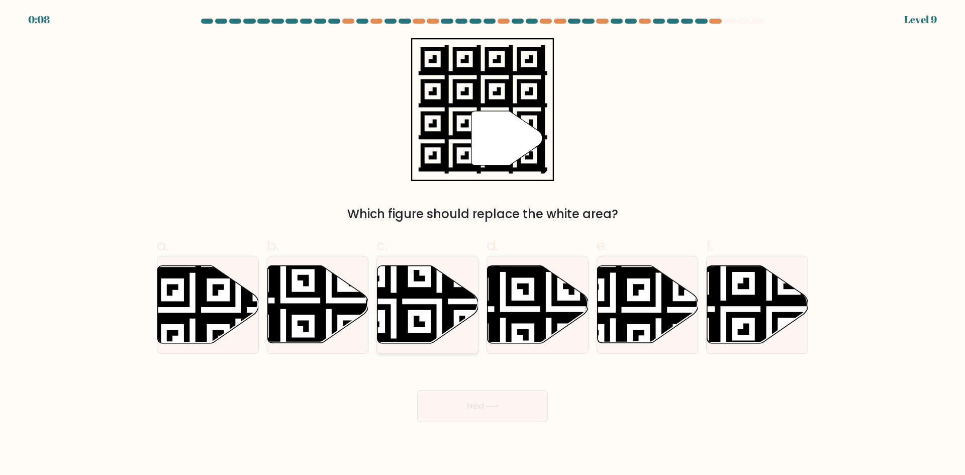
click at [459, 296] on icon at bounding box center [393, 346] width 183 height 183
click at [483, 244] on input "c." at bounding box center [483, 241] width 1 height 7
radio input "true"
drag, startPoint x: 489, startPoint y: 420, endPoint x: 482, endPoint y: 416, distance: 8.3
click at [488, 420] on button "Next" at bounding box center [482, 406] width 131 height 32
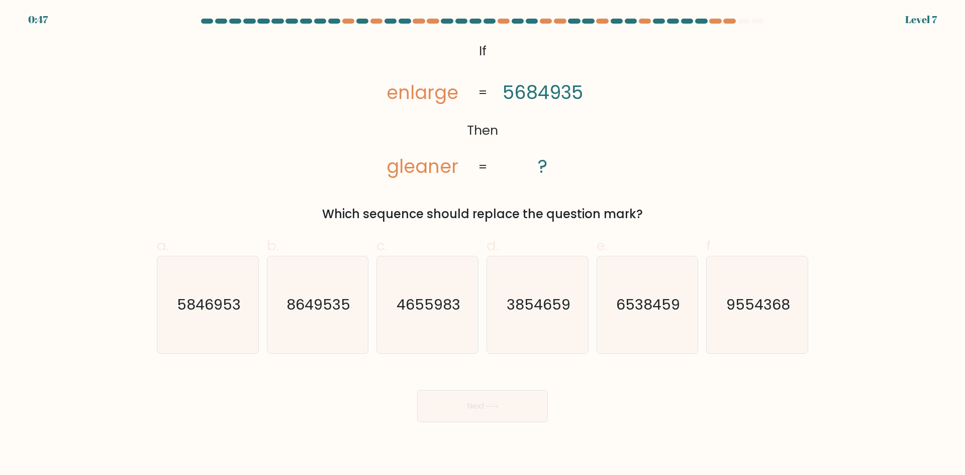
drag, startPoint x: 442, startPoint y: 97, endPoint x: 451, endPoint y: 97, distance: 8.0
click at [451, 97] on tspan "enlarge" at bounding box center [423, 92] width 72 height 26
drag, startPoint x: 437, startPoint y: 99, endPoint x: 455, endPoint y: 99, distance: 17.6
click at [455, 99] on tspan "enlarge" at bounding box center [423, 92] width 72 height 26
drag, startPoint x: 391, startPoint y: 172, endPoint x: 396, endPoint y: 172, distance: 5.5
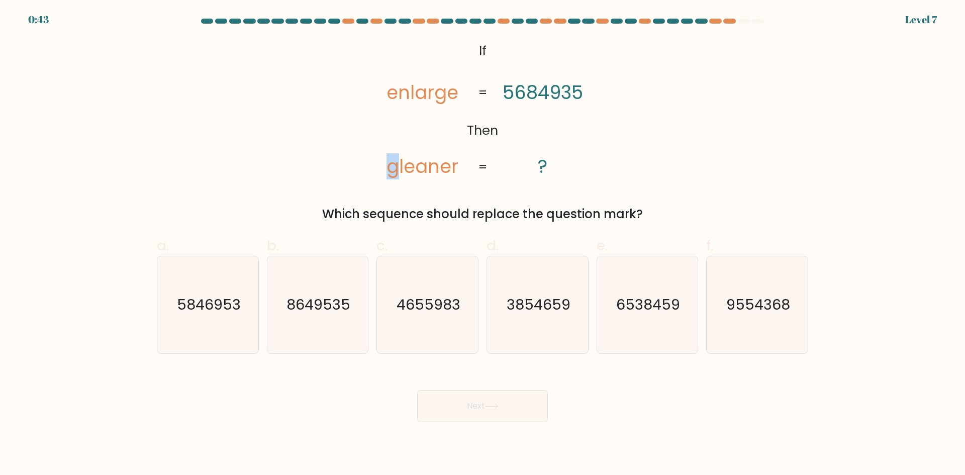
click at [396, 172] on tspan "gleaner" at bounding box center [423, 166] width 72 height 26
drag, startPoint x: 426, startPoint y: 93, endPoint x: 432, endPoint y: 92, distance: 5.6
click at [432, 92] on tspan "enlarge" at bounding box center [423, 92] width 72 height 26
drag, startPoint x: 448, startPoint y: 92, endPoint x: 458, endPoint y: 92, distance: 10.1
click at [458, 92] on tspan "enlarge" at bounding box center [423, 92] width 72 height 26
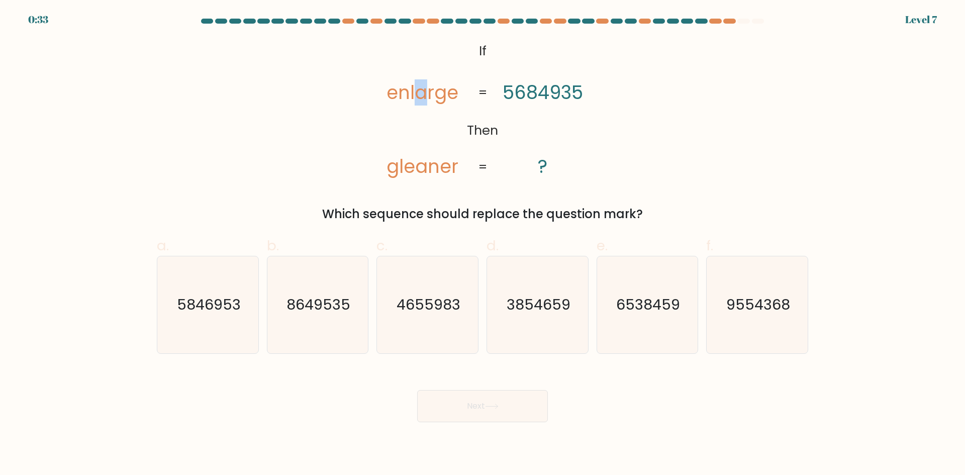
click at [423, 95] on tspan "enlarge" at bounding box center [423, 92] width 72 height 26
click at [564, 307] on text "3854659" at bounding box center [539, 305] width 64 height 20
click at [483, 244] on input "d. 3854659" at bounding box center [483, 241] width 1 height 7
radio input "true"
click at [514, 413] on button "Next" at bounding box center [482, 406] width 131 height 32
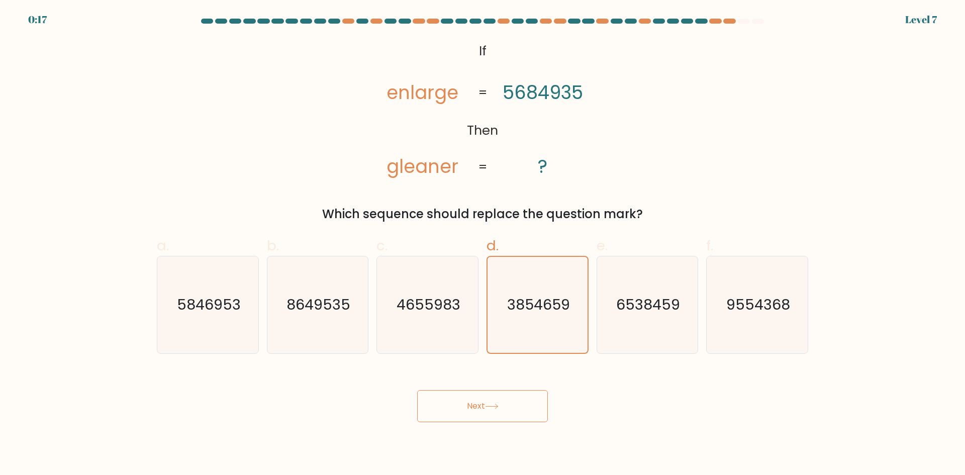
click at [502, 405] on button "Next" at bounding box center [482, 406] width 131 height 32
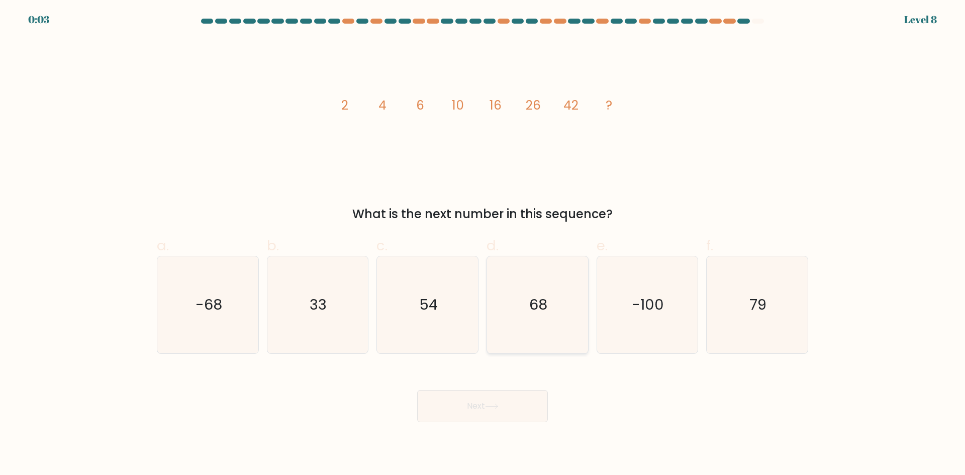
click at [541, 314] on text "68" at bounding box center [538, 305] width 18 height 20
click at [483, 244] on input "d. 68" at bounding box center [483, 241] width 1 height 7
radio input "true"
click at [503, 401] on button "Next" at bounding box center [482, 406] width 131 height 32
click at [516, 417] on div "Next" at bounding box center [483, 394] width 664 height 56
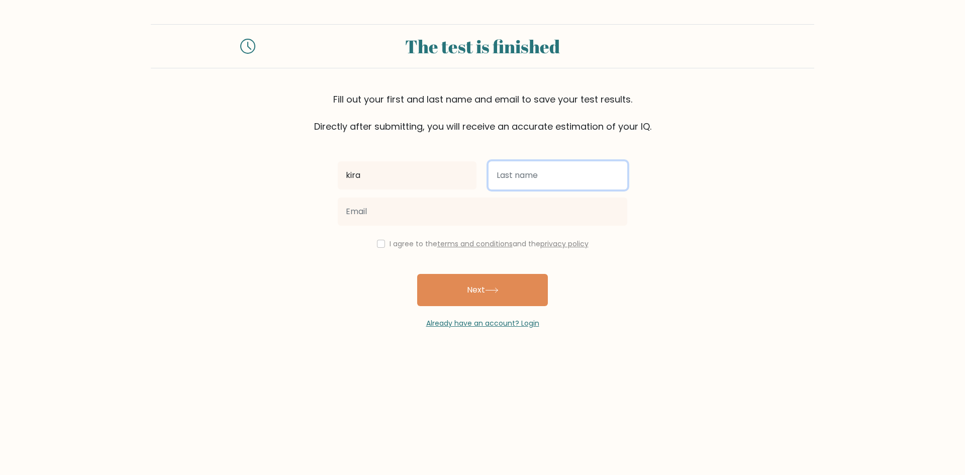
click at [545, 181] on input "text" at bounding box center [558, 175] width 139 height 28
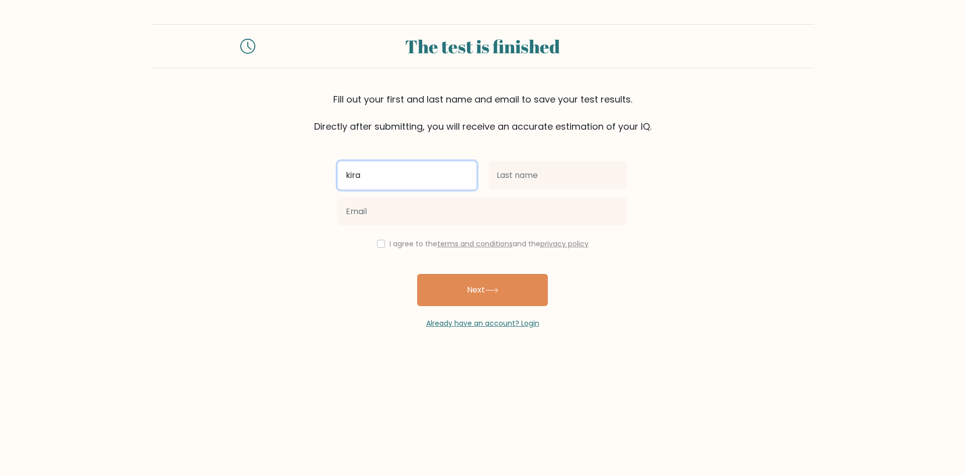
drag, startPoint x: 409, startPoint y: 178, endPoint x: 336, endPoint y: 181, distance: 73.0
click at [336, 181] on div "kira" at bounding box center [407, 175] width 151 height 36
type input "[PERSON_NAME]"
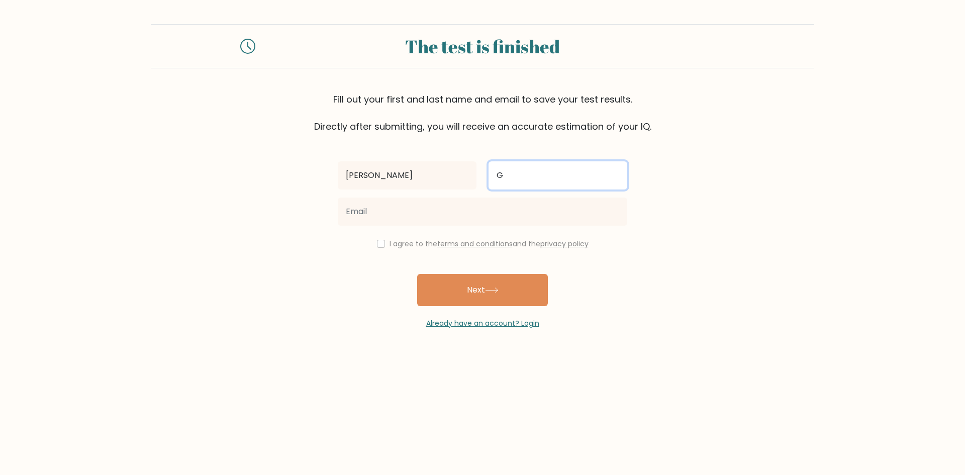
click at [552, 166] on input "G" at bounding box center [558, 175] width 139 height 28
type input "[PERSON_NAME]"
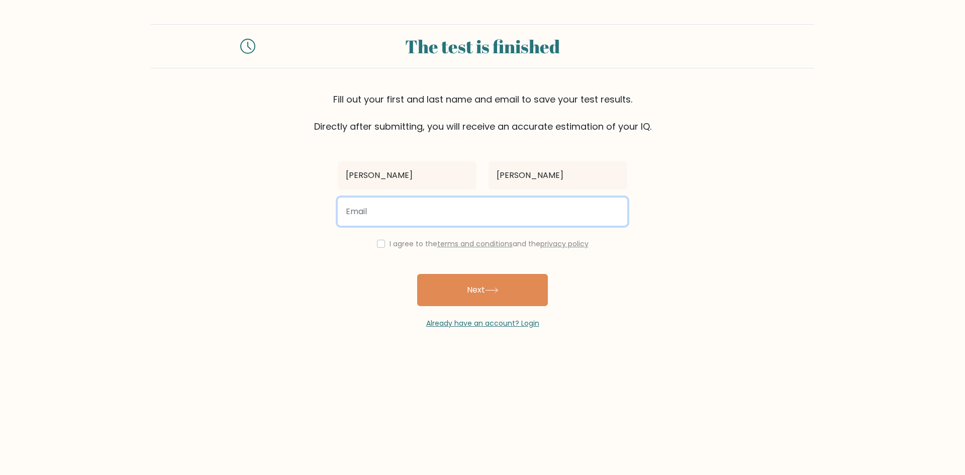
click at [390, 209] on input "email" at bounding box center [483, 212] width 290 height 28
type input "joaograven@gmail.com"
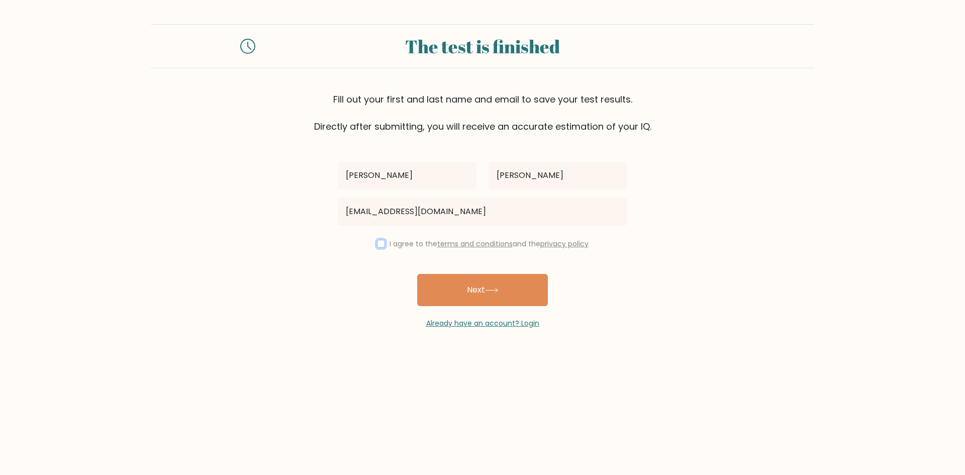
click at [380, 244] on input "checkbox" at bounding box center [381, 244] width 8 height 8
checkbox input "true"
click at [490, 290] on icon at bounding box center [492, 291] width 14 height 6
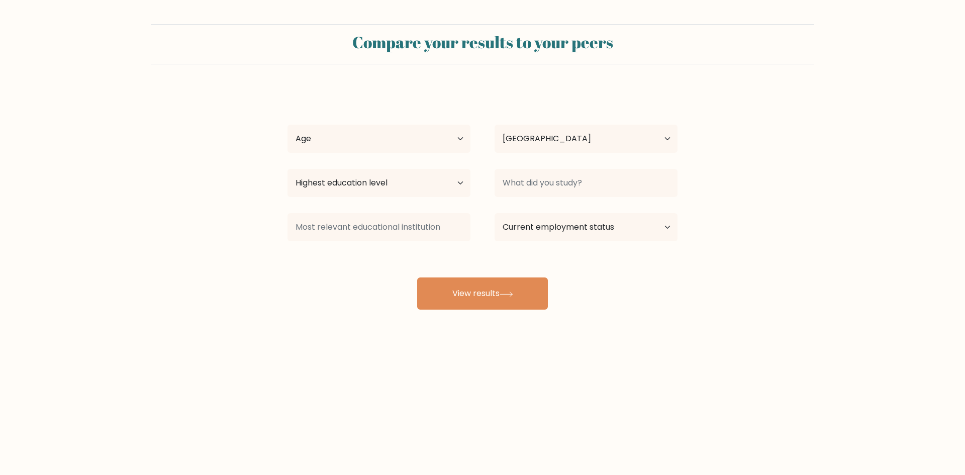
select select "BR"
click at [430, 138] on select "Age Under [DEMOGRAPHIC_DATA] [DEMOGRAPHIC_DATA] [DEMOGRAPHIC_DATA] [DEMOGRAPHIC…" at bounding box center [379, 139] width 183 height 28
select select "18_24"
click at [288, 125] on select "Age Under [DEMOGRAPHIC_DATA] [DEMOGRAPHIC_DATA] [DEMOGRAPHIC_DATA] [DEMOGRAPHIC…" at bounding box center [379, 139] width 183 height 28
click at [439, 189] on select "Highest education level No schooling Primary Lower Secondary Upper Secondary Oc…" at bounding box center [379, 183] width 183 height 28
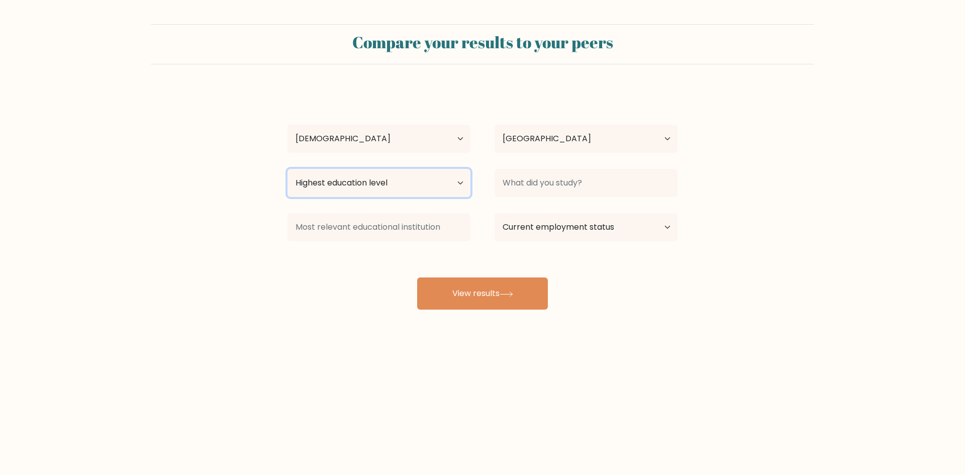
select select "upper_secondary"
click at [288, 169] on select "Highest education level No schooling Primary Lower Secondary Upper Secondary Oc…" at bounding box center [379, 183] width 183 height 28
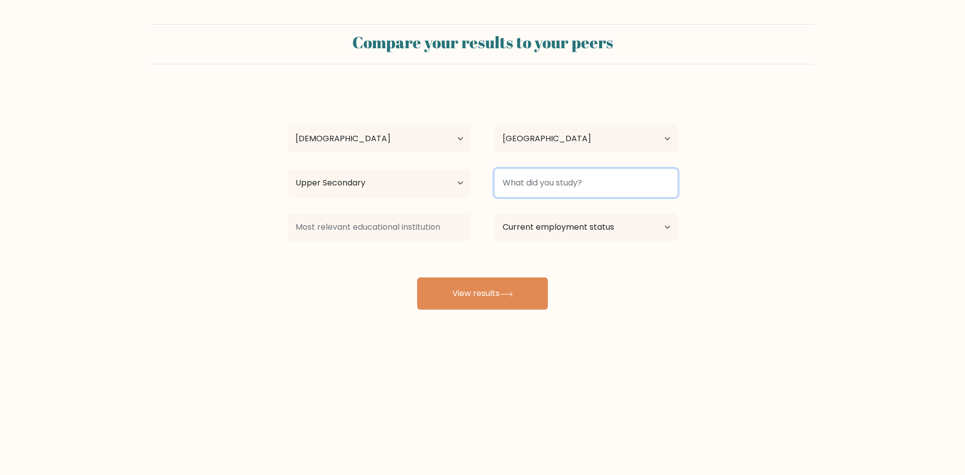
click at [519, 181] on input at bounding box center [586, 183] width 183 height 28
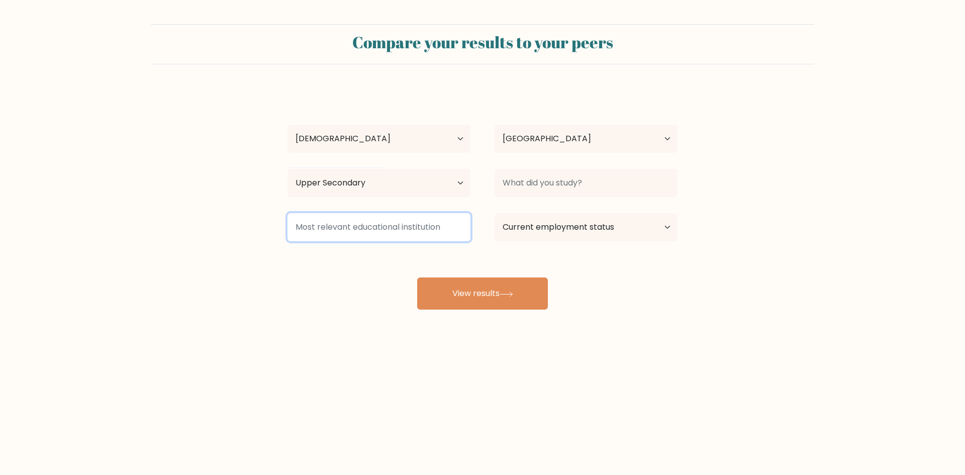
click at [419, 226] on input at bounding box center [379, 227] width 183 height 28
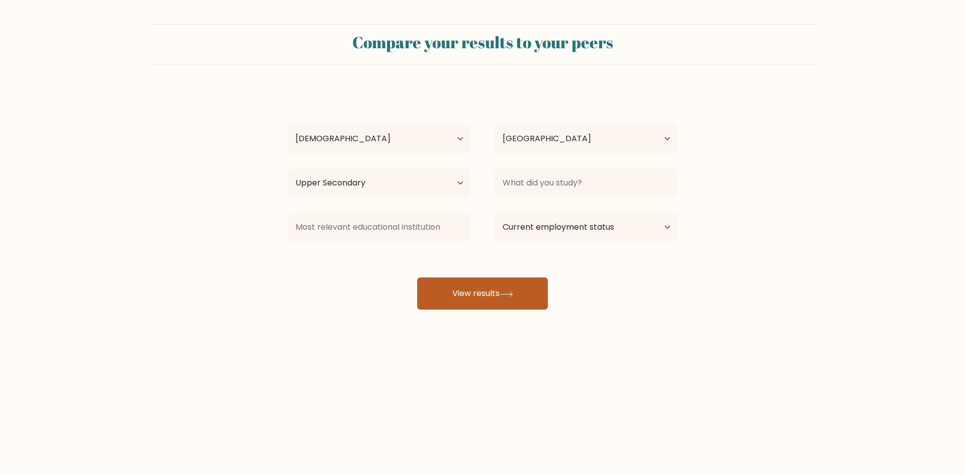
click at [517, 293] on button "View results" at bounding box center [482, 294] width 131 height 32
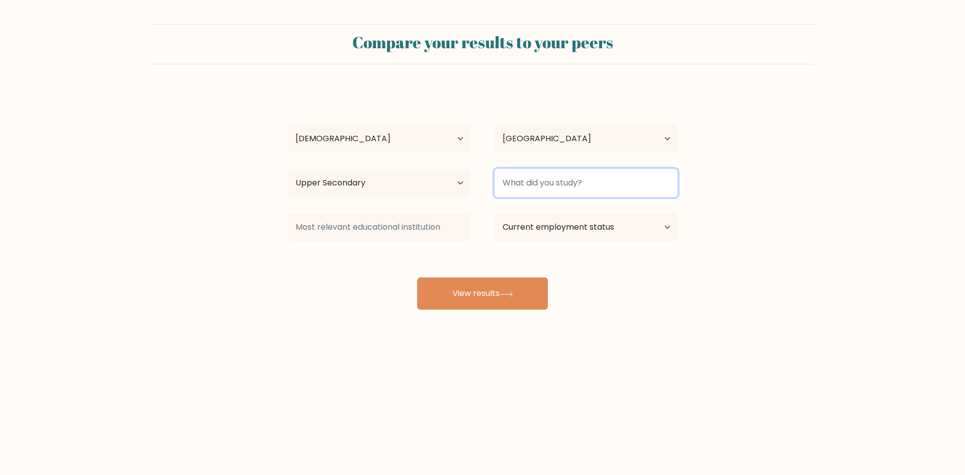
click at [530, 176] on input at bounding box center [586, 183] width 183 height 28
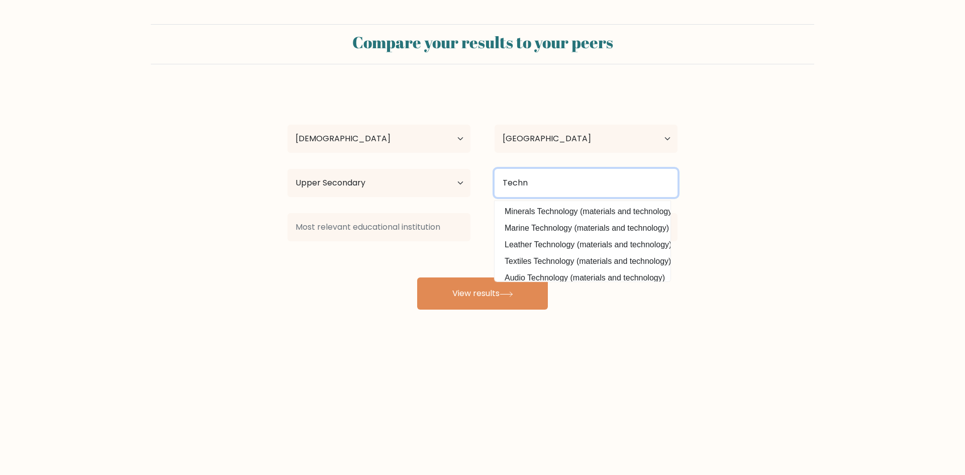
drag, startPoint x: 545, startPoint y: 180, endPoint x: 461, endPoint y: 180, distance: 83.5
click at [461, 180] on div "Highest education level No schooling Primary Lower Secondary Upper Secondary Oc…" at bounding box center [483, 183] width 414 height 36
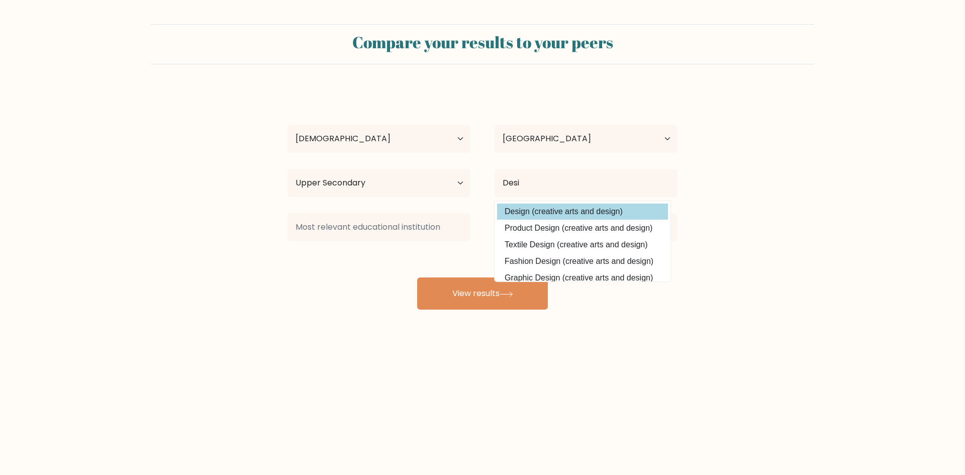
click at [630, 208] on option "Design (creative arts and design)" at bounding box center [582, 212] width 171 height 16
type input "Design"
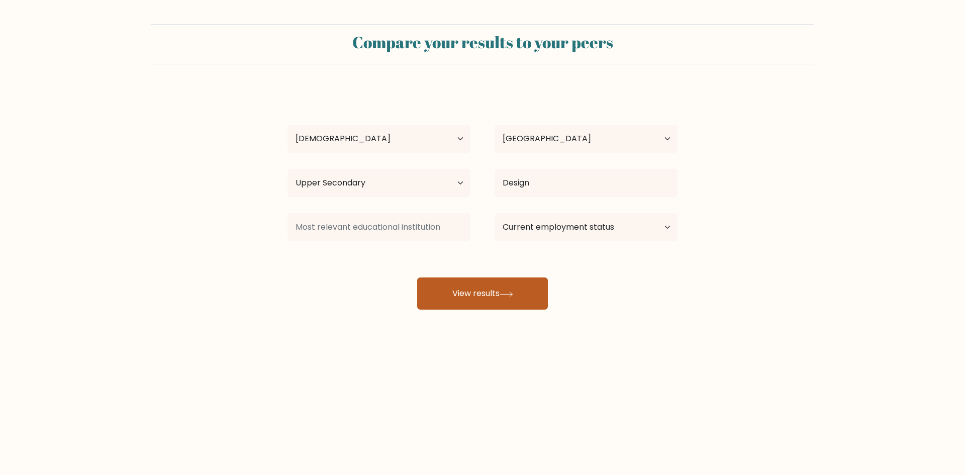
click at [518, 285] on button "View results" at bounding box center [482, 294] width 131 height 32
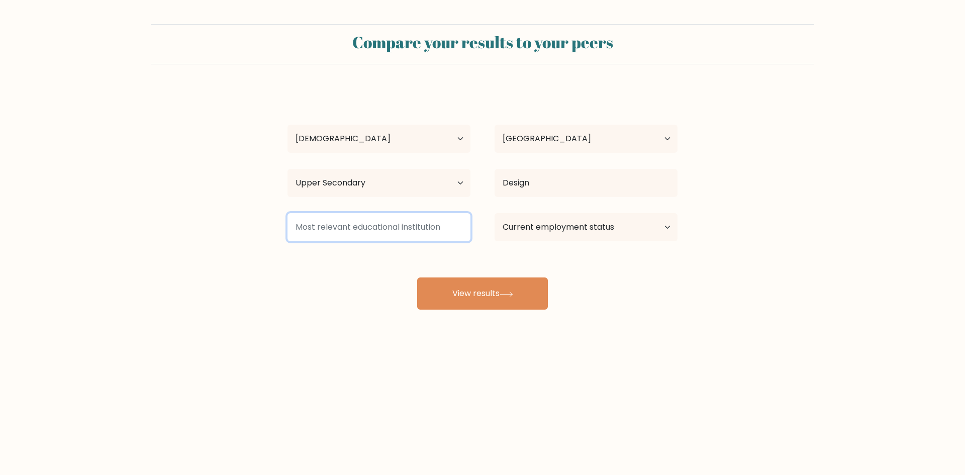
type input "E"
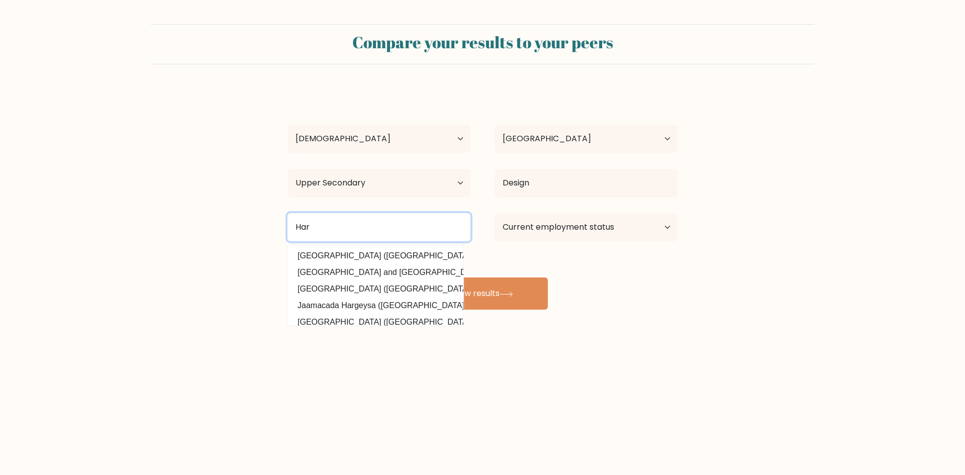
drag, startPoint x: 260, startPoint y: 227, endPoint x: 196, endPoint y: 215, distance: 65.1
click at [196, 217] on form "Compare your results to your peers John Graven Age Under 18 years old 18-24 yea…" at bounding box center [482, 167] width 965 height 286
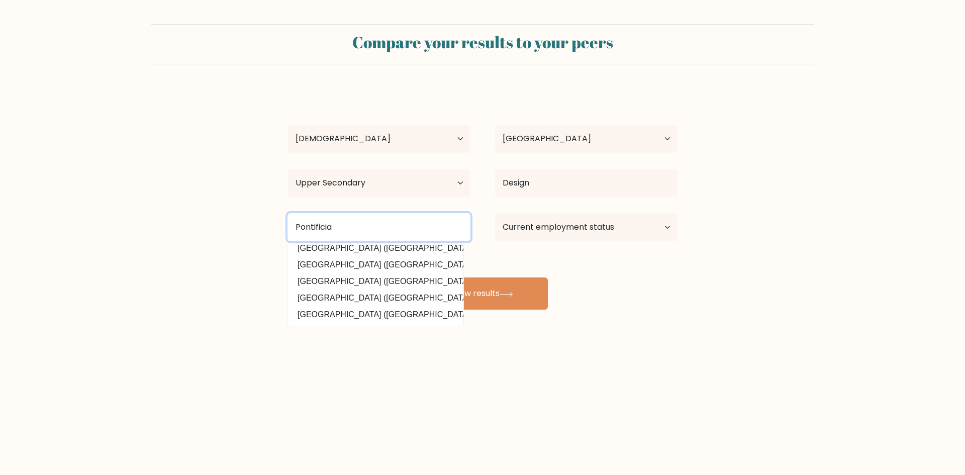
drag, startPoint x: 352, startPoint y: 227, endPoint x: 179, endPoint y: 211, distance: 174.2
click at [179, 211] on form "Compare your results to your peers John Graven Age Under 18 years old 18-24 yea…" at bounding box center [482, 167] width 965 height 286
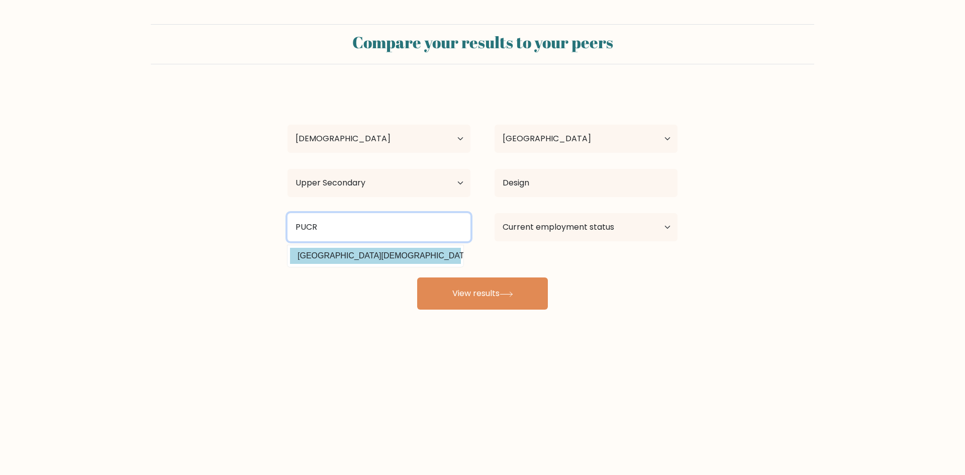
type input "PUCR"
click at [411, 252] on div "John Graven Age Under 18 years old 18-24 years old 25-34 years old 35-44 years …" at bounding box center [483, 198] width 402 height 221
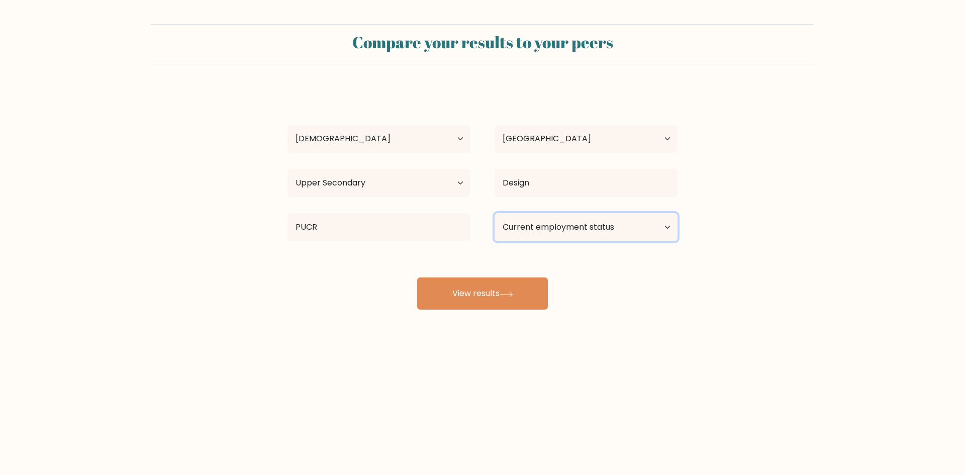
click at [616, 233] on select "Current employment status Employed Student Retired Other / prefer not to answer" at bounding box center [586, 227] width 183 height 28
select select "student"
click at [495, 213] on select "Current employment status Employed Student Retired Other / prefer not to answer" at bounding box center [586, 227] width 183 height 28
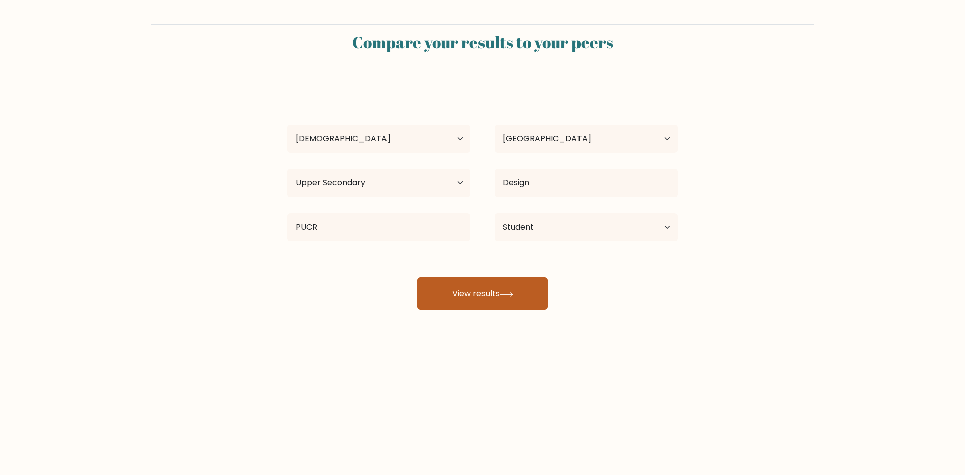
click at [519, 294] on button "View results" at bounding box center [482, 294] width 131 height 32
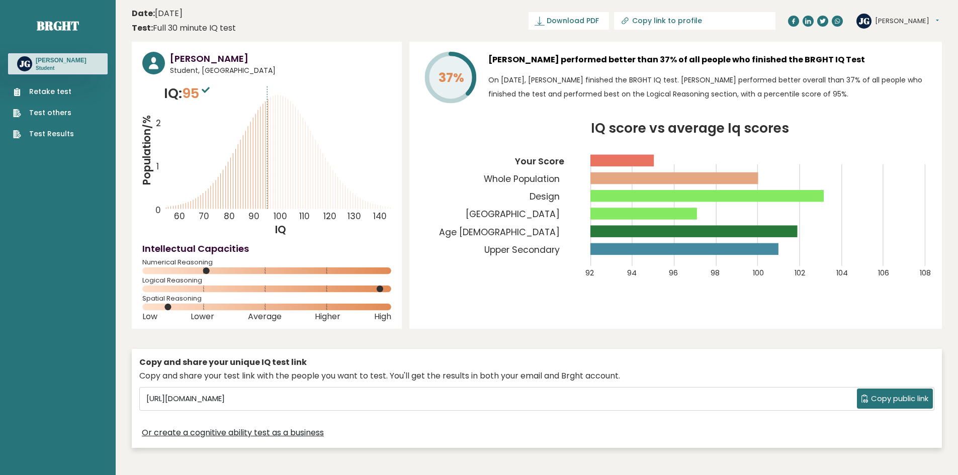
click at [897, 20] on button "[PERSON_NAME]" at bounding box center [907, 21] width 64 height 10
click at [896, 77] on link "Logout" at bounding box center [900, 78] width 51 height 14
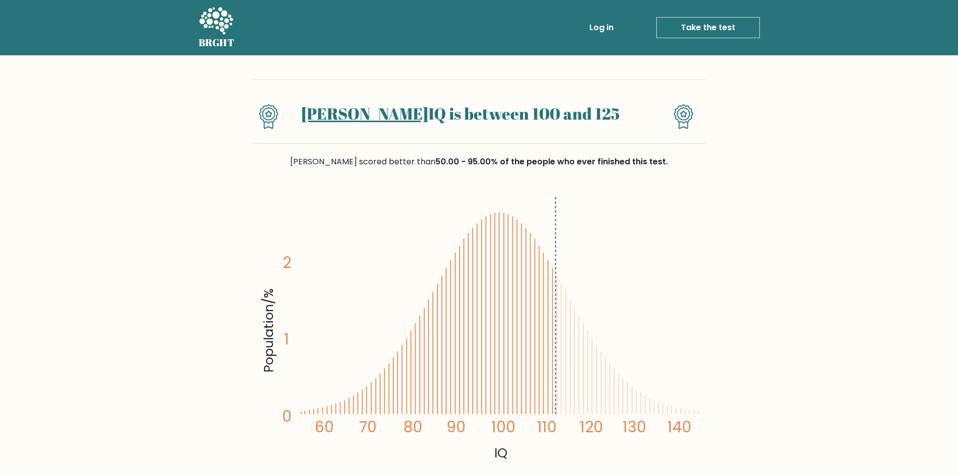
click at [702, 28] on link "Take the test" at bounding box center [708, 27] width 104 height 21
